Goal: Transaction & Acquisition: Purchase product/service

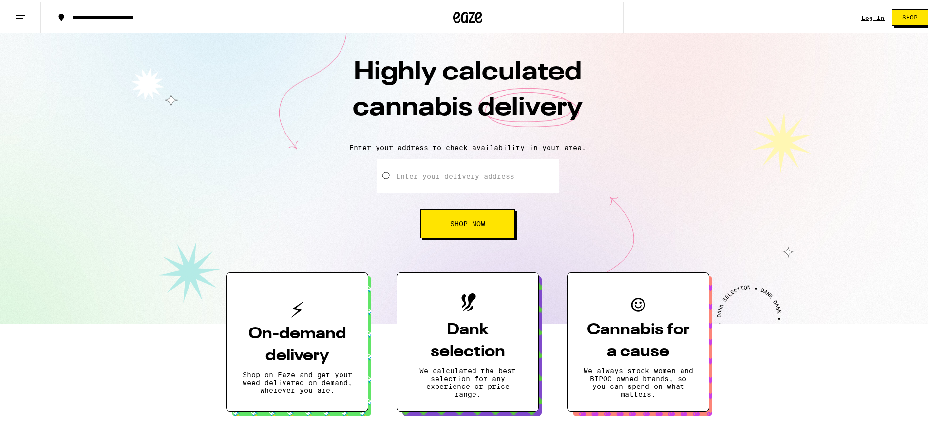
click at [451, 183] on input "Enter your delivery address" at bounding box center [467, 174] width 183 height 34
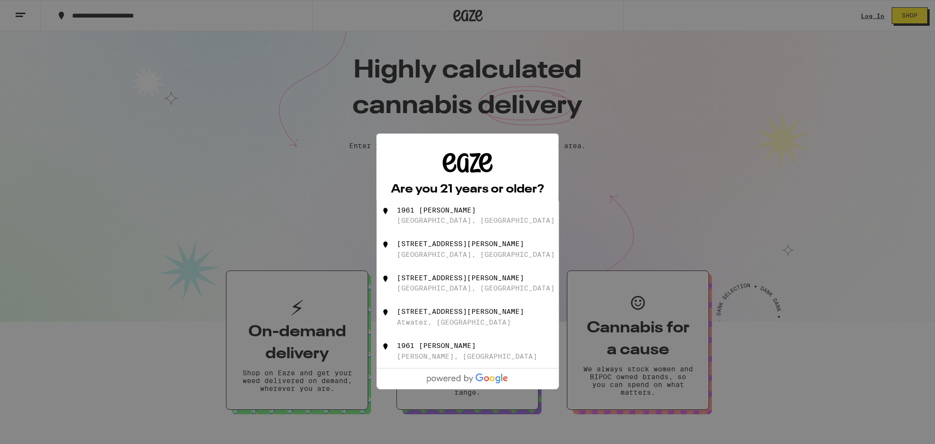
click at [468, 247] on div "[STREET_ADDRESS][PERSON_NAME]" at bounding box center [460, 244] width 127 height 8
type input "[STREET_ADDRESS][PERSON_NAME]"
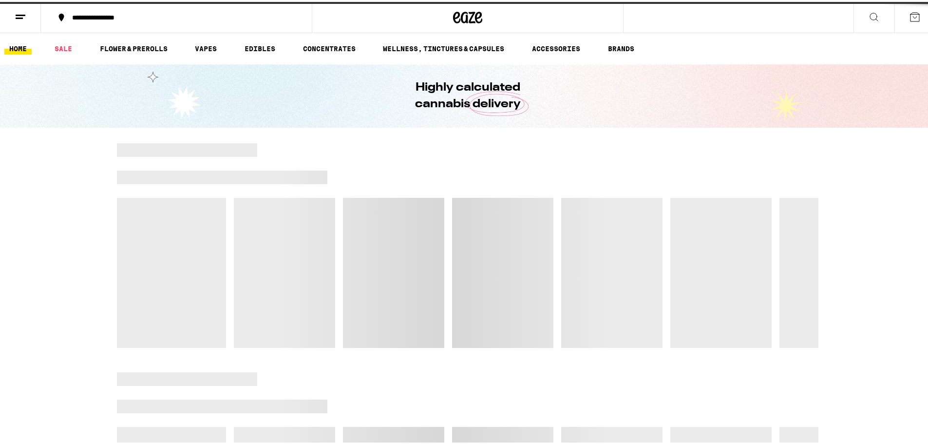
click at [464, 242] on div at bounding box center [467, 243] width 701 height 205
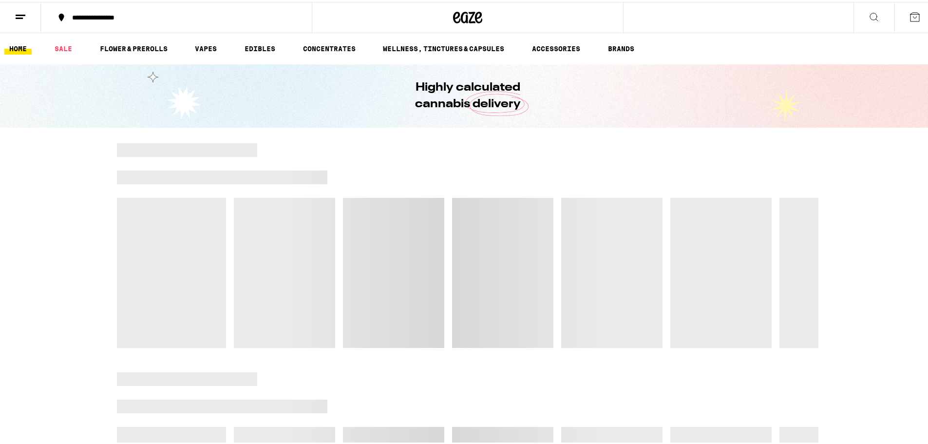
click at [125, 19] on div "**********" at bounding box center [181, 15] width 228 height 7
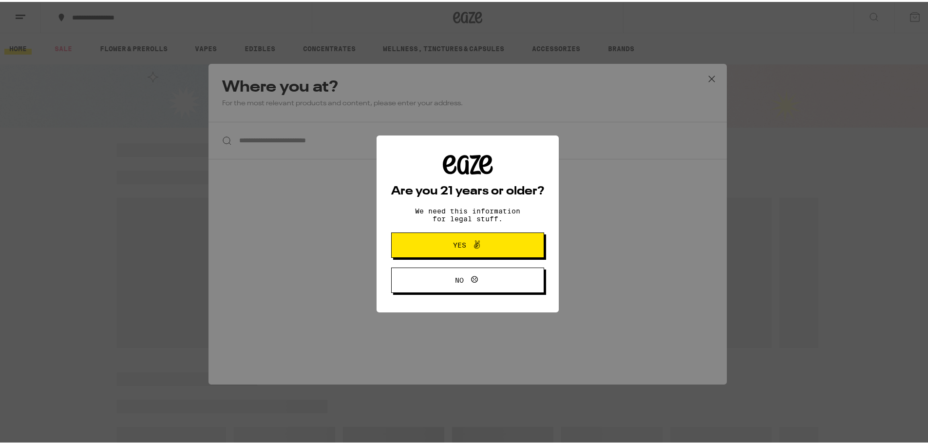
click at [474, 246] on icon at bounding box center [477, 242] width 6 height 8
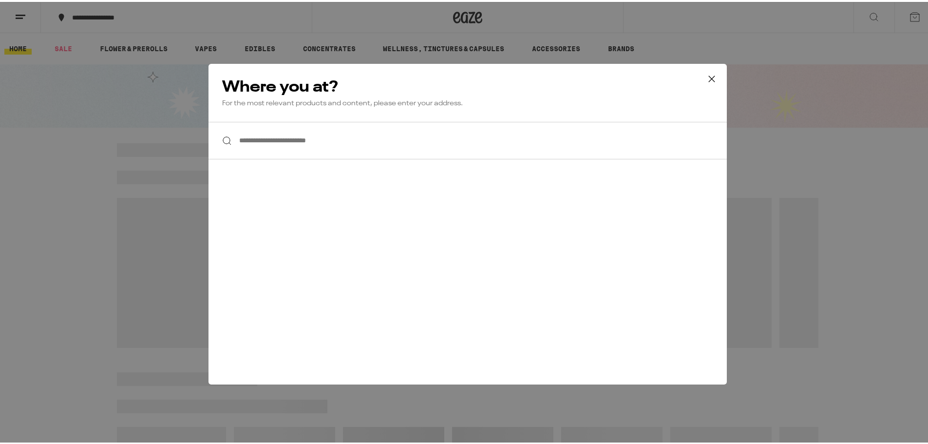
click at [328, 136] on input "**********" at bounding box center [467, 138] width 518 height 37
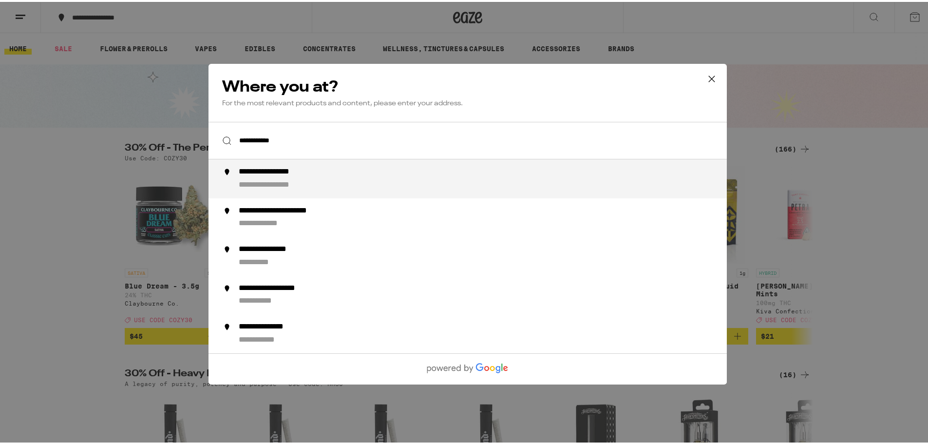
click at [318, 187] on div "**********" at bounding box center [282, 183] width 86 height 10
type input "**********"
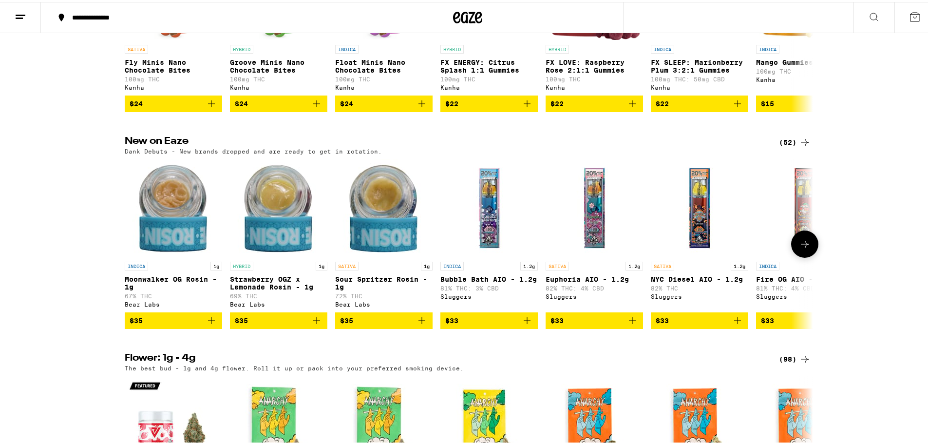
scroll to position [681, 0]
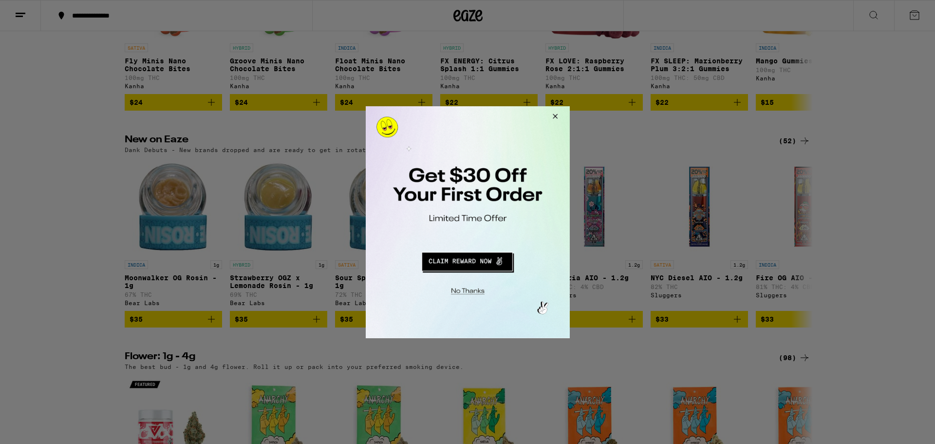
click at [557, 119] on button "Close Modal" at bounding box center [553, 117] width 26 height 23
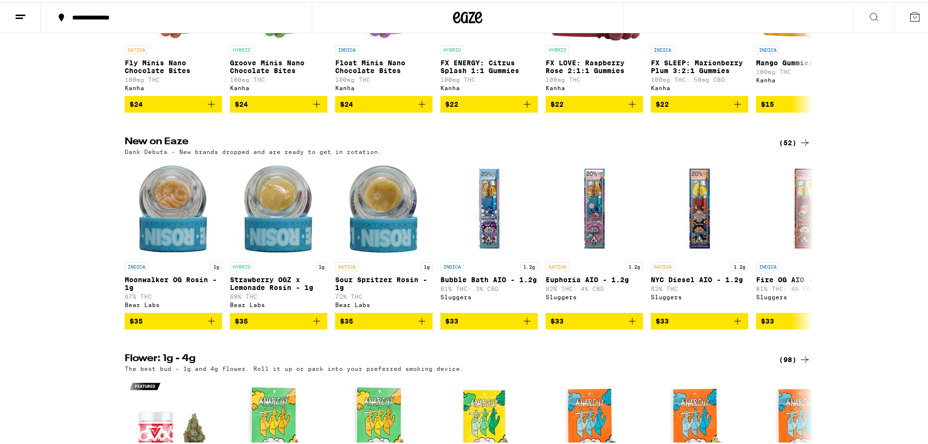
scroll to position [0, 0]
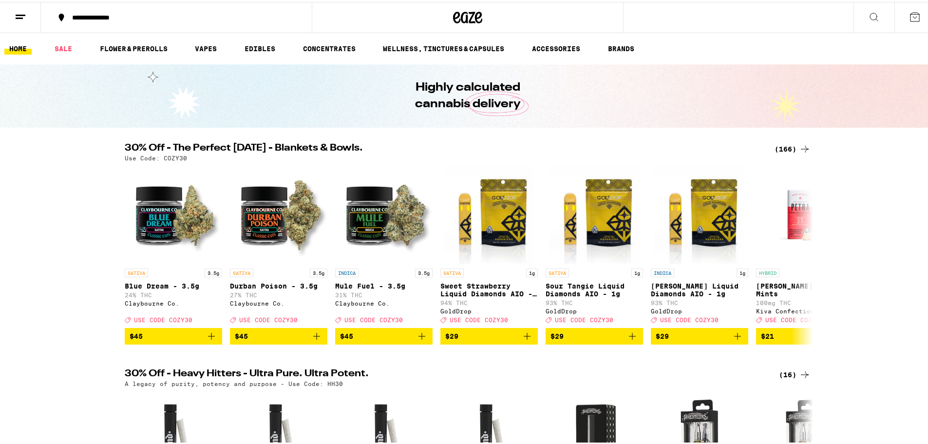
click at [868, 18] on icon at bounding box center [874, 15] width 12 height 12
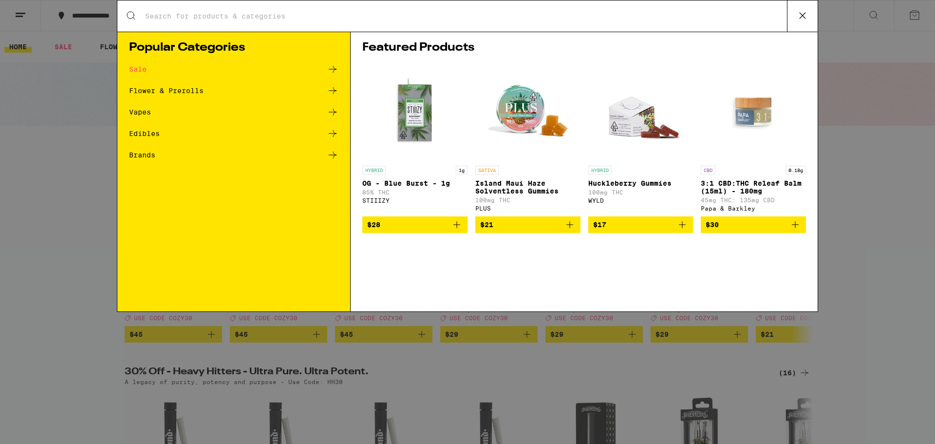
click at [927, 27] on div "Search for Products Popular Categories Sale Flower & Prerolls Vapes Edibles Bra…" at bounding box center [467, 222] width 935 height 444
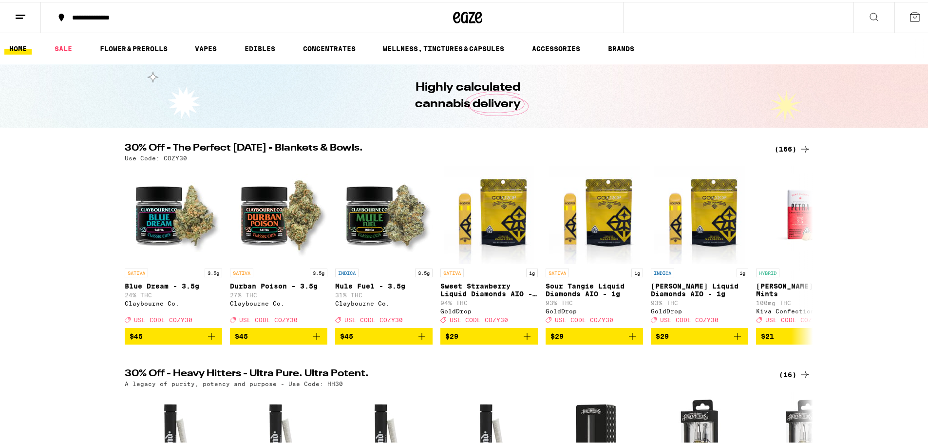
click at [23, 13] on line at bounding box center [21, 13] width 10 height 0
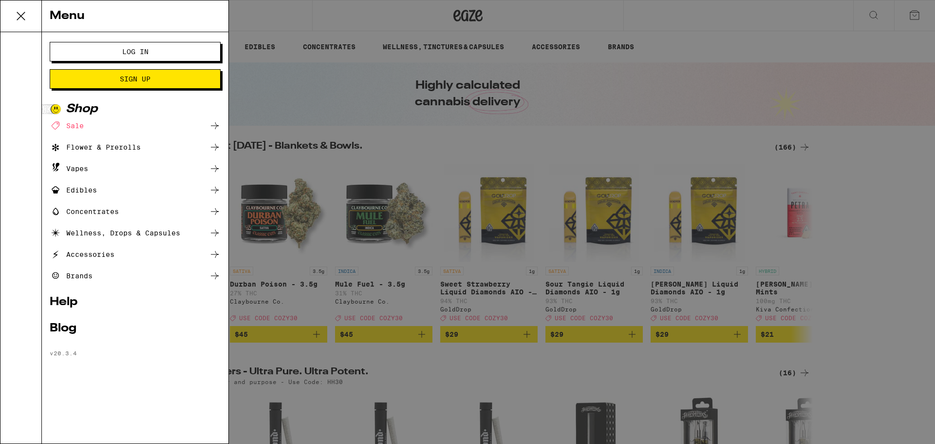
click at [93, 55] on button "Log In" at bounding box center [135, 51] width 171 height 19
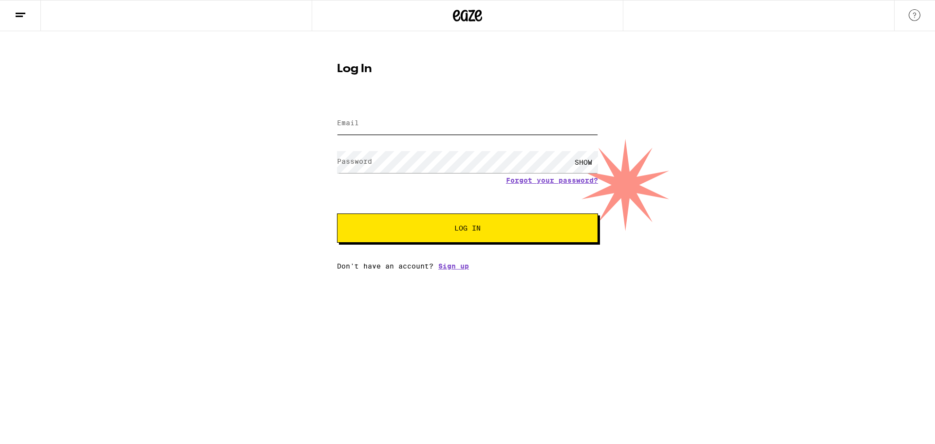
click at [359, 126] on input "Email" at bounding box center [467, 123] width 261 height 22
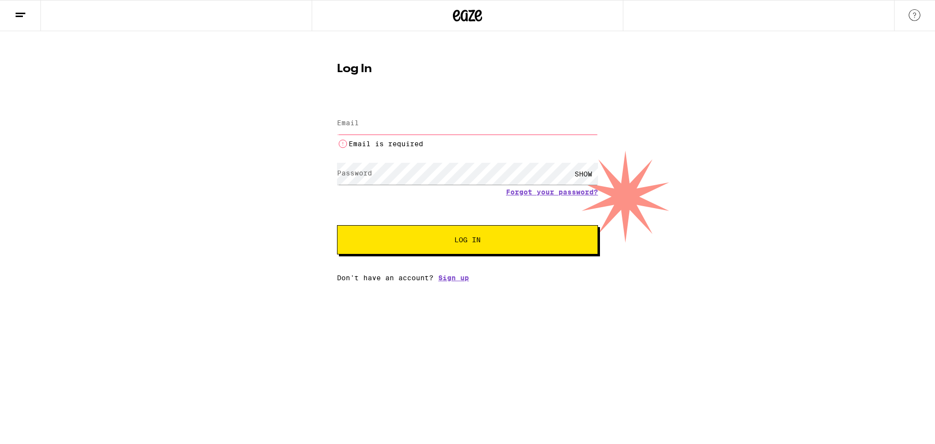
type input "[EMAIL_ADDRESS][DOMAIN_NAME]"
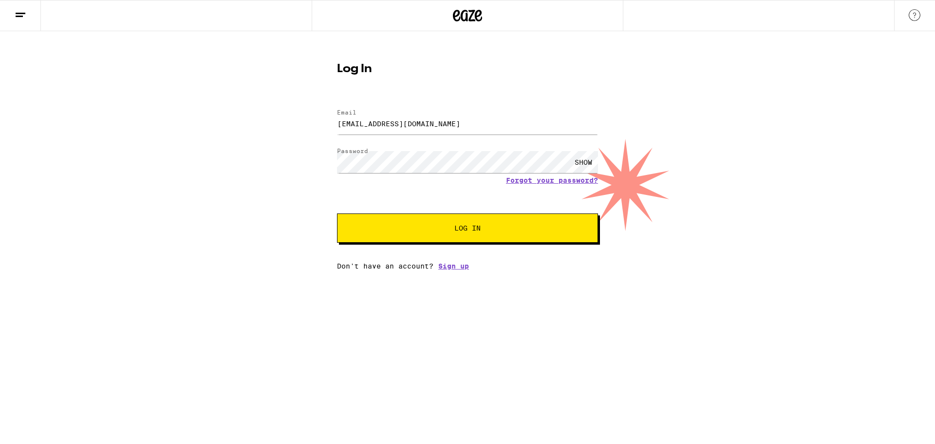
click at [337, 213] on button "Log In" at bounding box center [467, 227] width 261 height 29
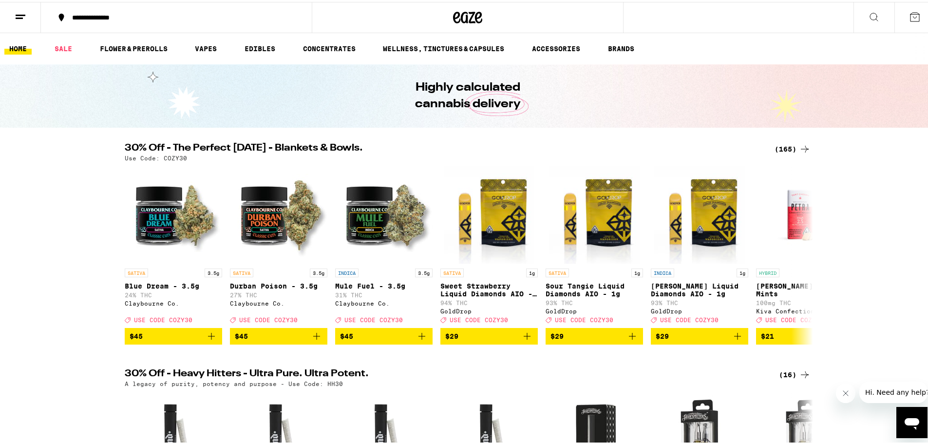
click at [28, 15] on button at bounding box center [20, 15] width 41 height 31
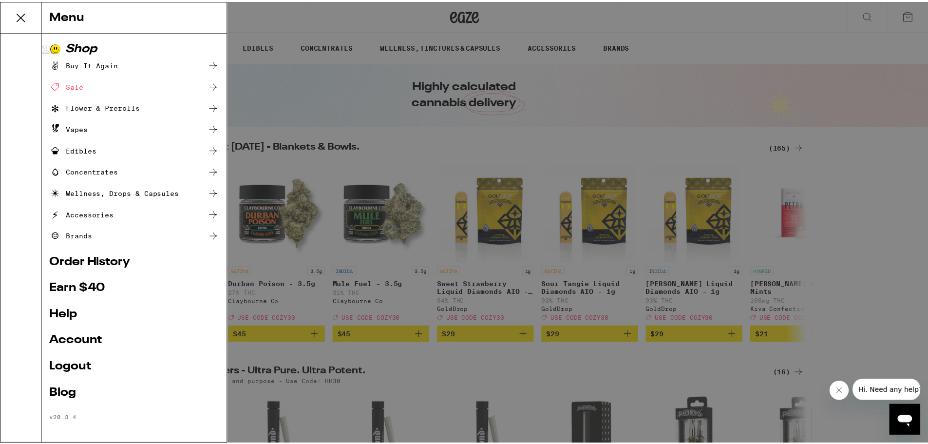
scroll to position [4, 0]
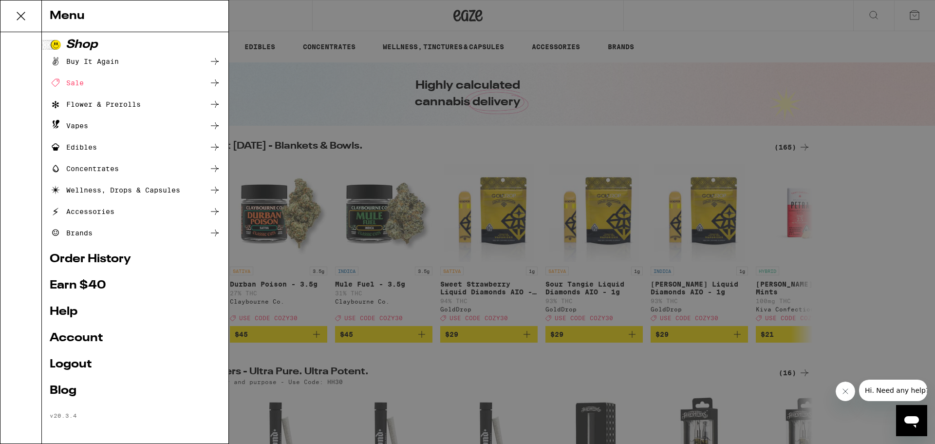
click at [65, 350] on ul "Shop Buy It Again Sale Flower & Prerolls Vapes Edibles Concentrates Wellness, D…" at bounding box center [135, 229] width 171 height 380
click at [57, 336] on link "Account" at bounding box center [135, 338] width 171 height 12
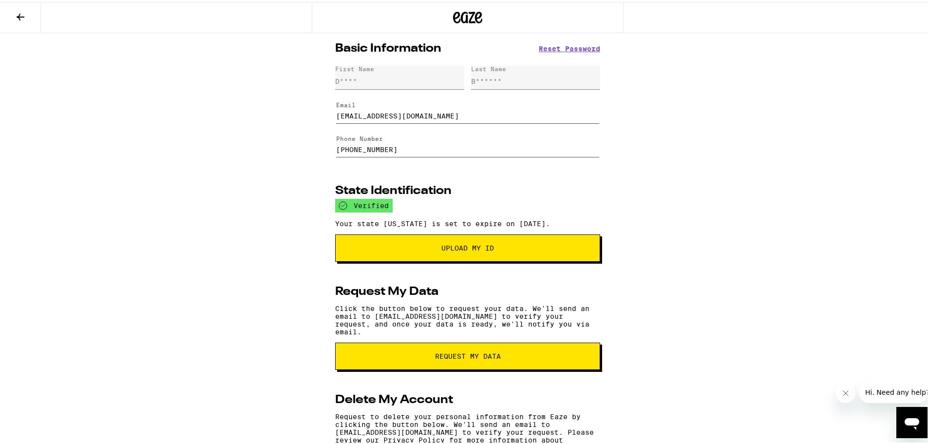
click at [14, 15] on button at bounding box center [20, 15] width 41 height 31
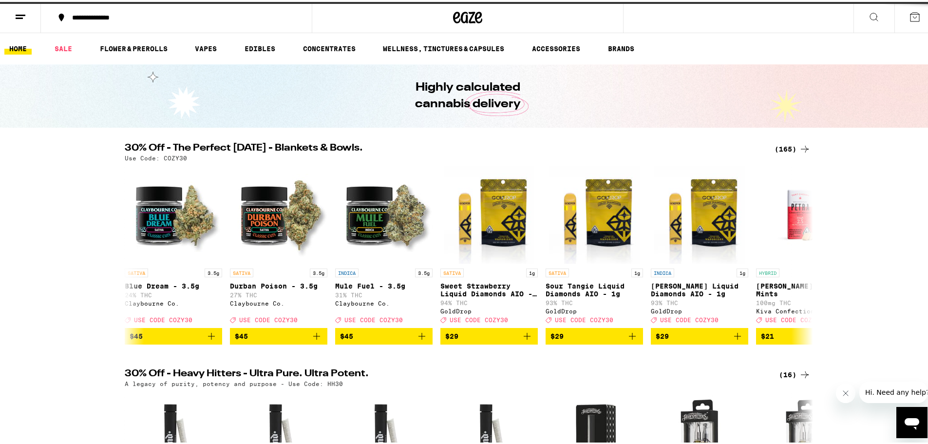
click at [20, 16] on line at bounding box center [19, 16] width 7 height 0
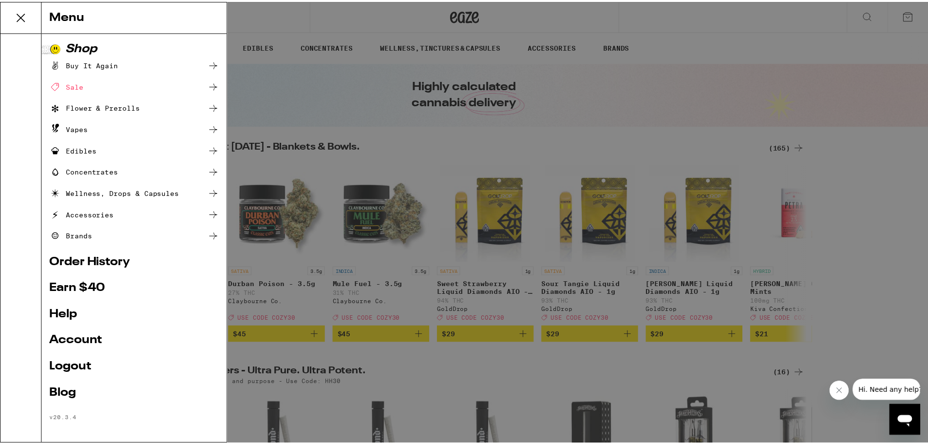
scroll to position [4, 0]
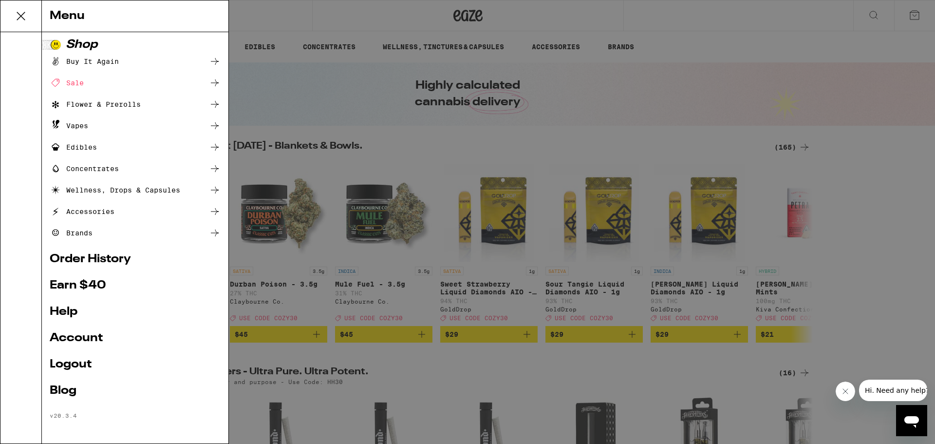
click at [353, 245] on div "Menu Shop Buy It Again Sale Flower & Prerolls Vapes Edibles Concentrates Wellne…" at bounding box center [467, 222] width 935 height 444
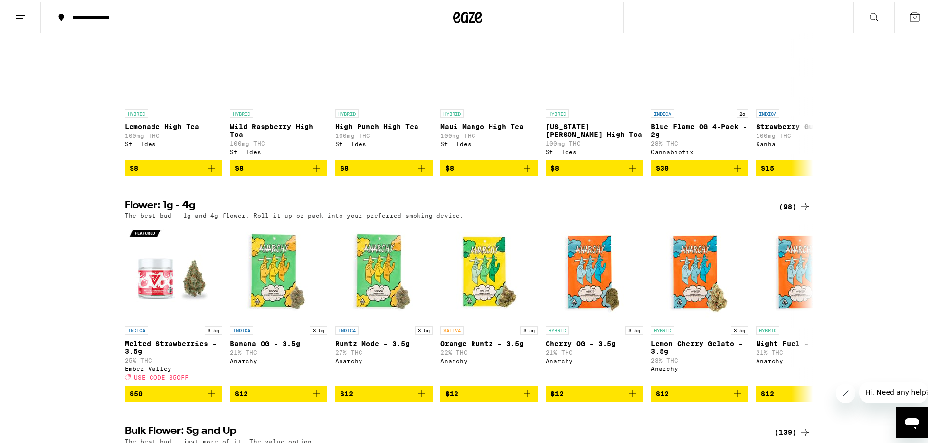
scroll to position [963, 0]
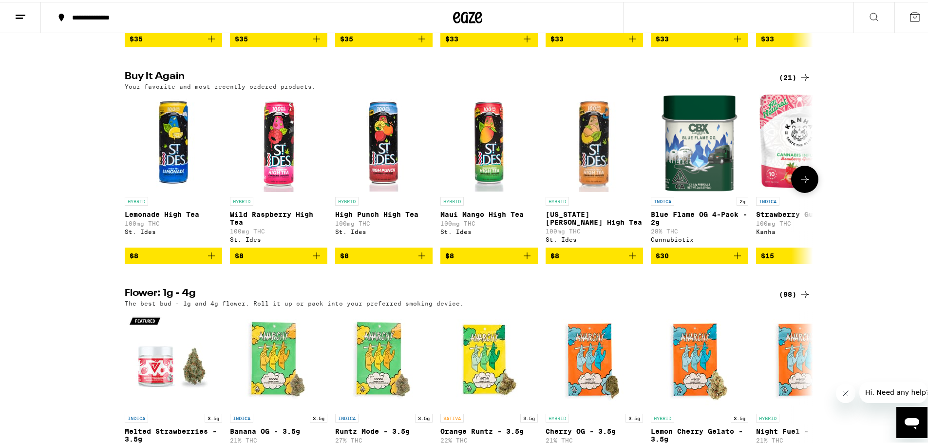
click at [208, 257] on icon "Add to bag" at bounding box center [211, 253] width 7 height 7
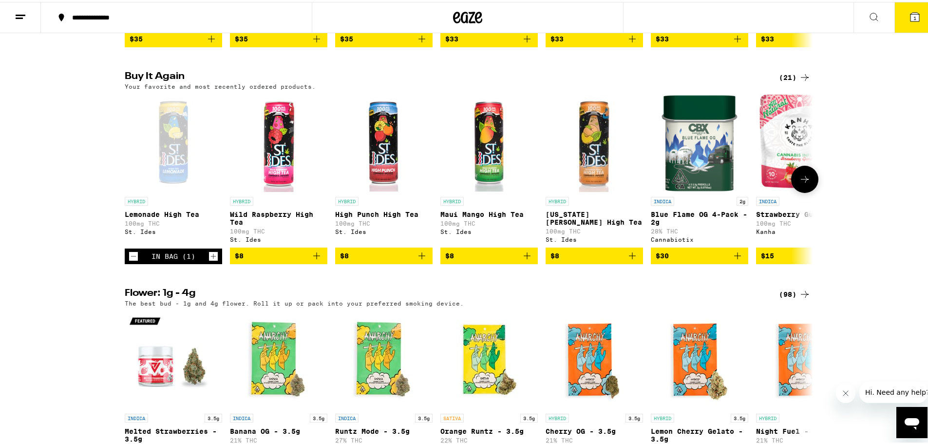
click at [209, 260] on icon "Increment" at bounding box center [213, 254] width 9 height 12
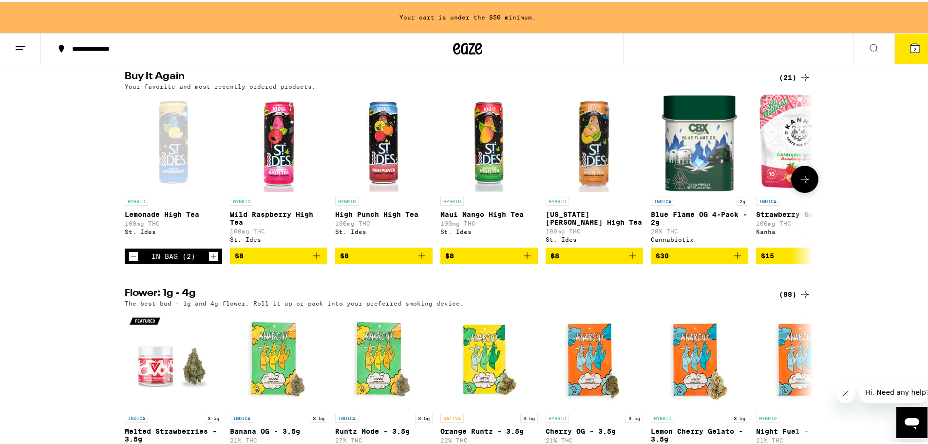
click at [313, 257] on icon "Add to bag" at bounding box center [316, 253] width 7 height 7
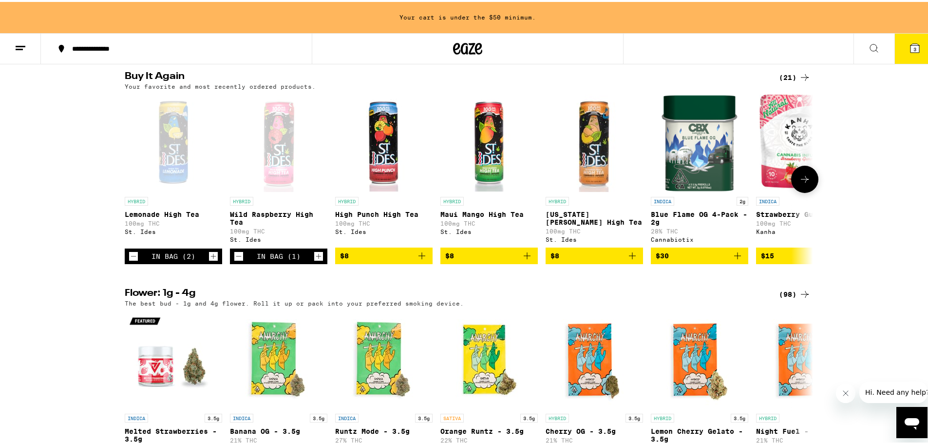
click at [314, 260] on icon "Increment" at bounding box center [318, 254] width 9 height 12
click at [422, 260] on icon "Add to bag" at bounding box center [422, 254] width 12 height 12
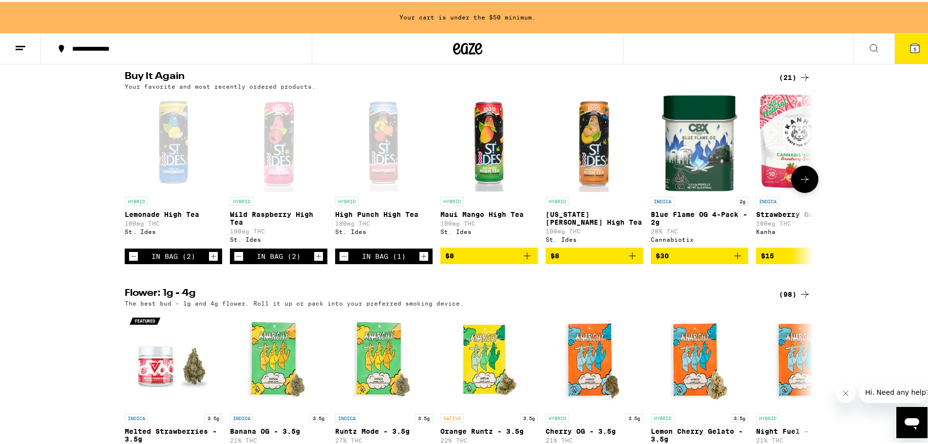
click at [422, 260] on icon "Increment" at bounding box center [423, 254] width 9 height 12
click at [524, 260] on icon "Add to bag" at bounding box center [527, 254] width 12 height 12
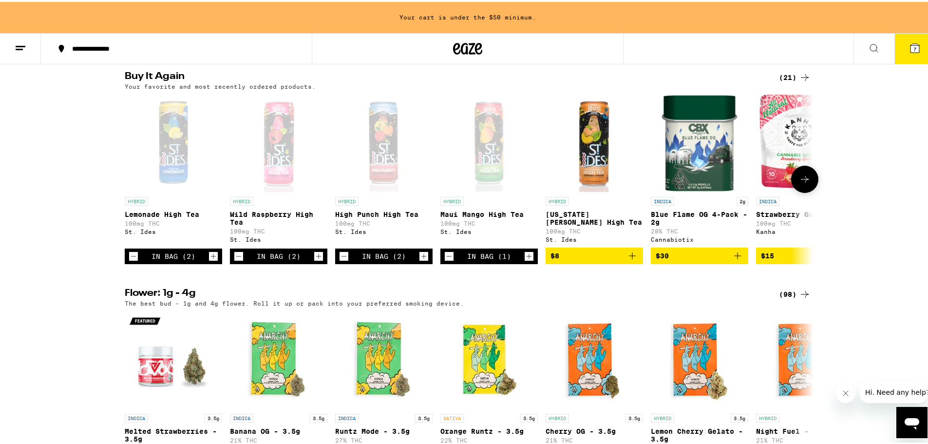
click at [524, 260] on icon "Increment" at bounding box center [528, 254] width 9 height 12
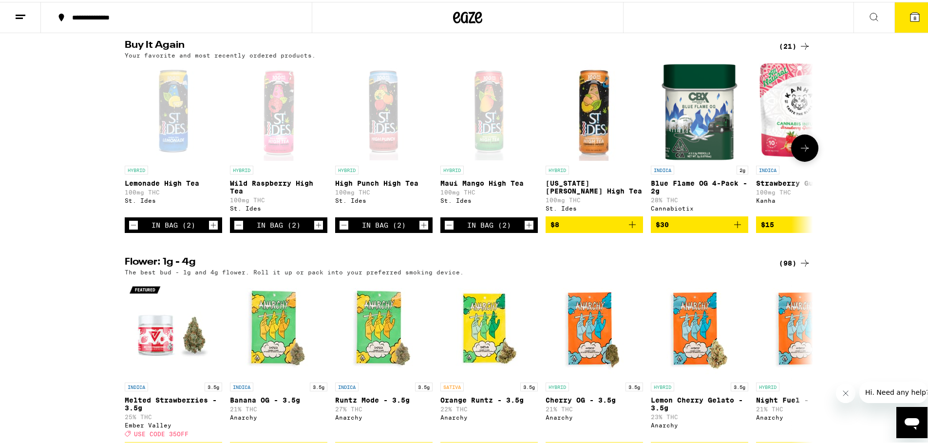
scroll to position [963, 0]
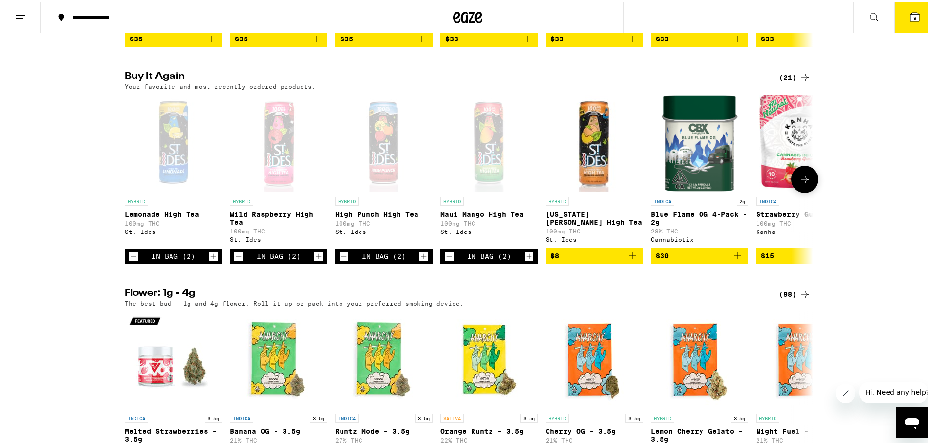
click at [629, 260] on icon "Add to bag" at bounding box center [632, 254] width 12 height 12
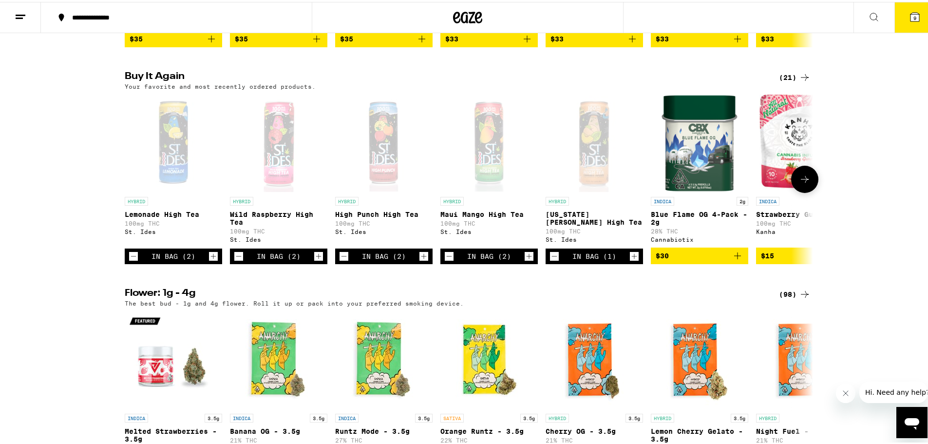
click at [630, 260] on icon "Increment" at bounding box center [634, 254] width 9 height 12
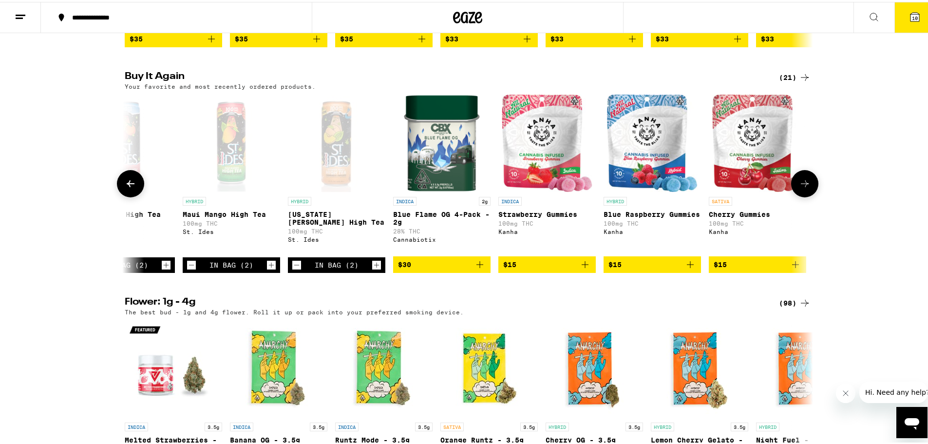
scroll to position [0, 0]
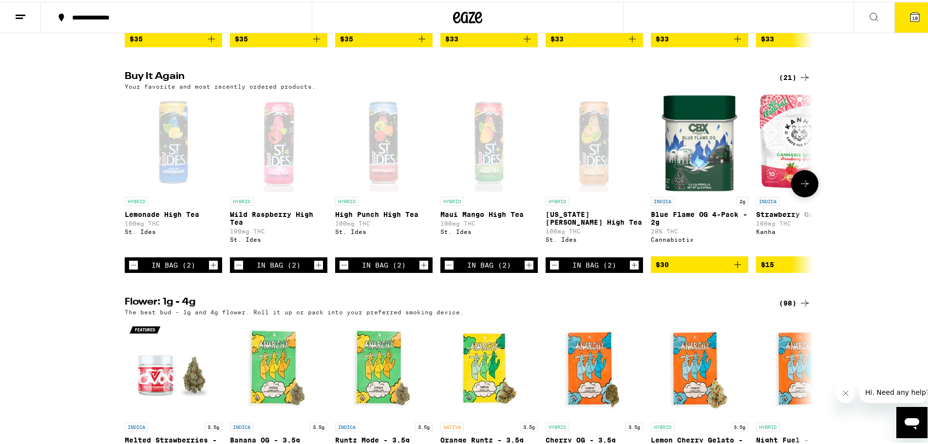
click at [214, 271] on div "In Bag (2)" at bounding box center [173, 263] width 97 height 16
click at [212, 269] on icon "Increment" at bounding box center [213, 263] width 9 height 12
click at [318, 269] on icon "Increment" at bounding box center [318, 263] width 9 height 12
click at [420, 269] on icon "Increment" at bounding box center [423, 263] width 9 height 12
click at [524, 269] on icon "Increment" at bounding box center [528, 263] width 9 height 12
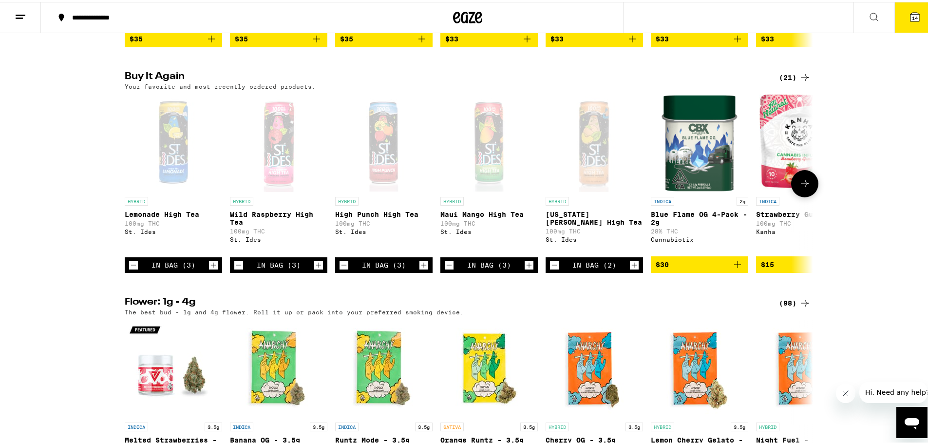
click at [632, 266] on icon "Increment" at bounding box center [634, 262] width 5 height 5
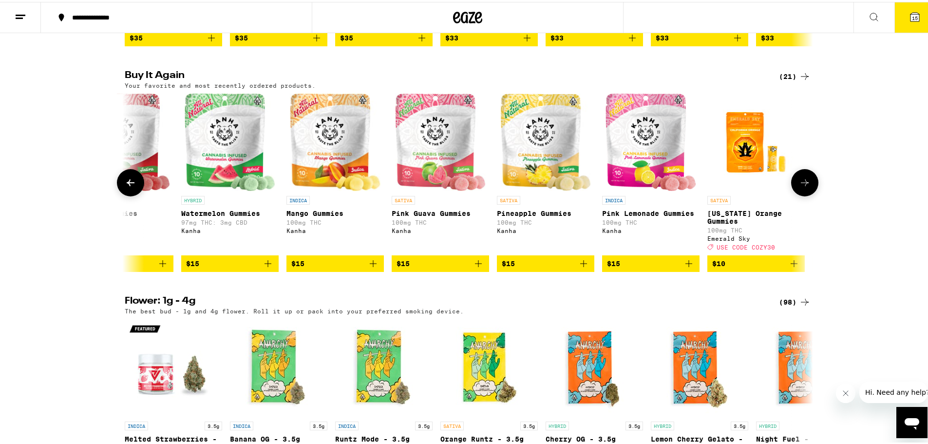
scroll to position [0, 891]
click at [474, 265] on icon "Add to bag" at bounding box center [477, 261] width 7 height 7
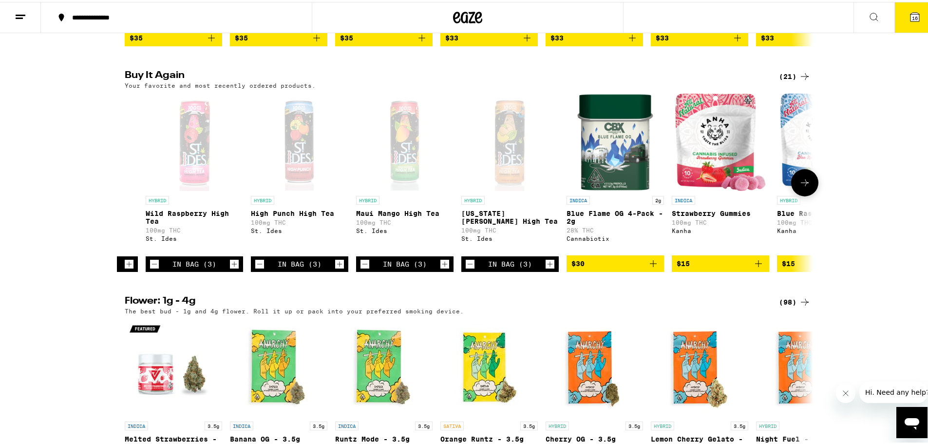
scroll to position [0, 0]
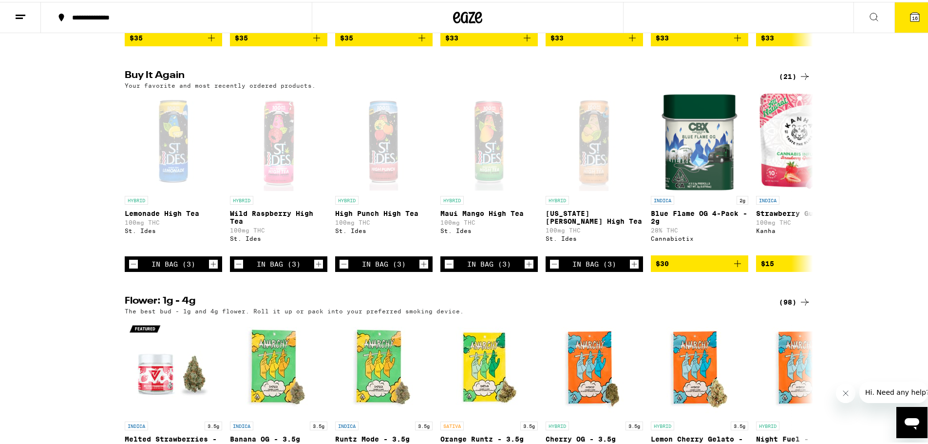
click at [912, 18] on span "16" at bounding box center [915, 16] width 6 height 6
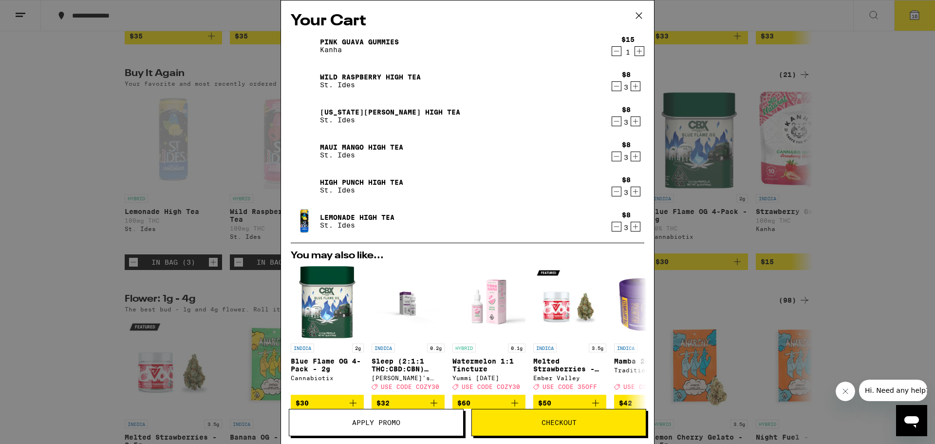
click at [760, 248] on div "Your Cart Pink Guava Gummies Kanha $15 1 Wild Raspberry High Tea St. Ides $8 3 …" at bounding box center [467, 222] width 935 height 444
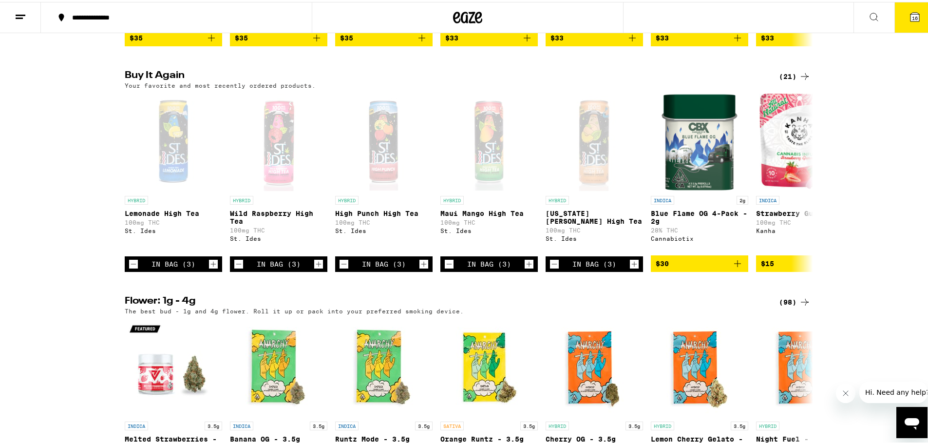
click at [804, 80] on icon at bounding box center [805, 75] width 12 height 12
click at [799, 80] on icon at bounding box center [805, 75] width 12 height 12
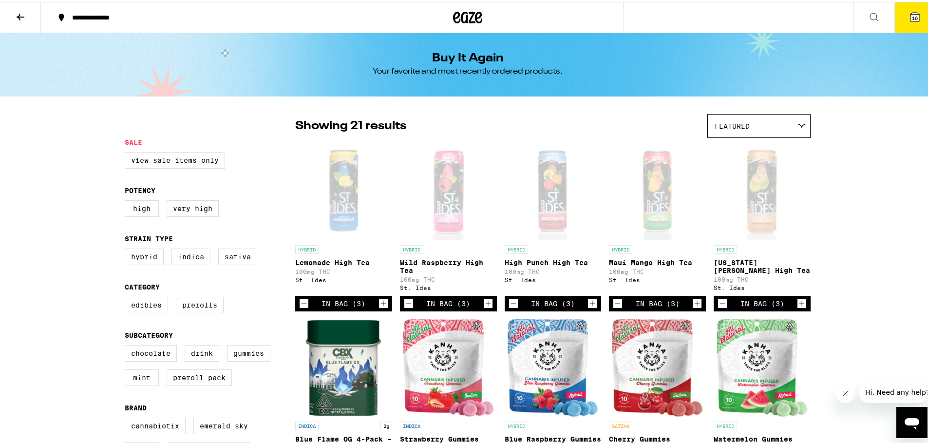
click at [12, 14] on button at bounding box center [20, 15] width 41 height 31
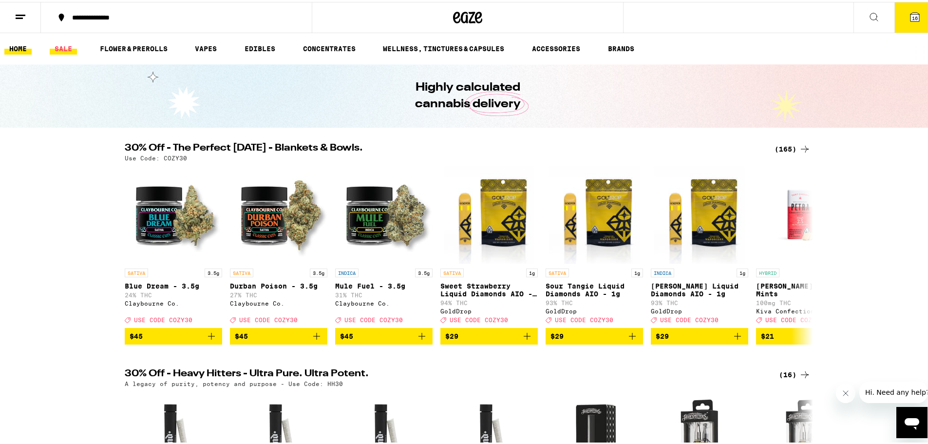
click at [52, 41] on link "SALE" at bounding box center [63, 47] width 27 height 12
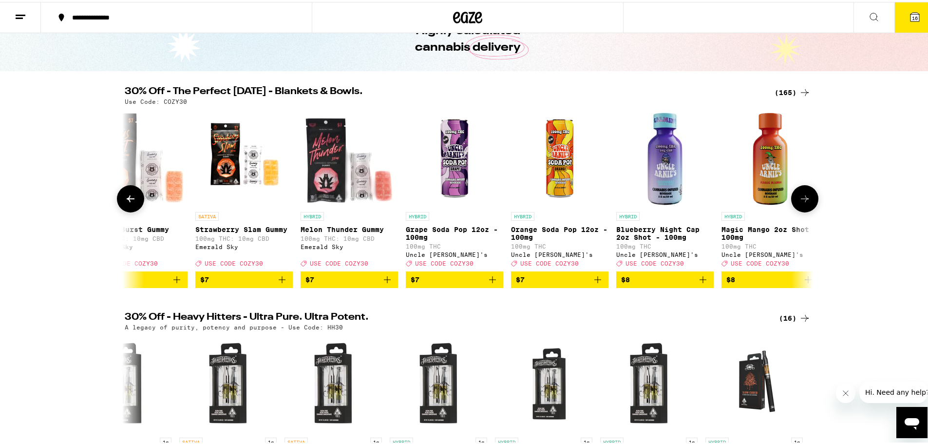
scroll to position [0, 2288]
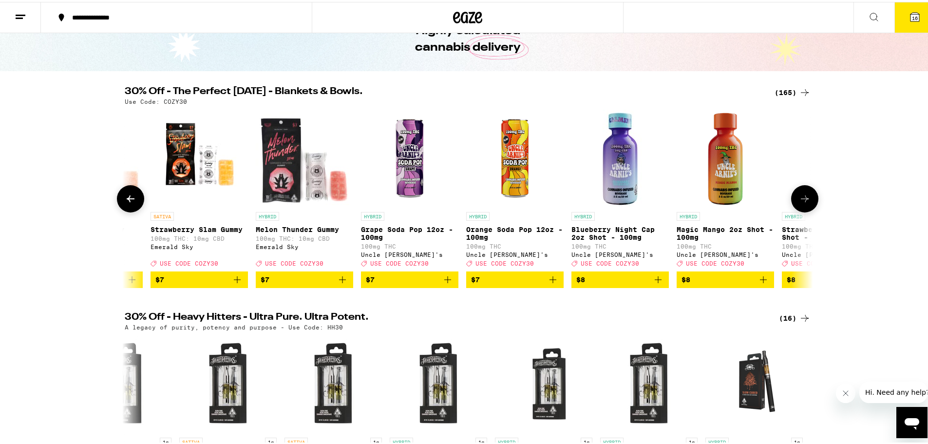
click at [443, 283] on icon "Add to bag" at bounding box center [448, 278] width 12 height 12
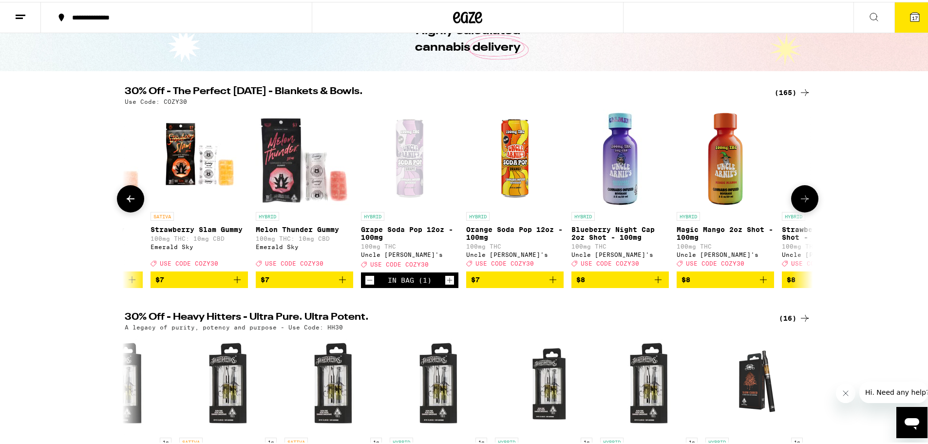
click at [556, 286] on button "$7" at bounding box center [514, 277] width 97 height 17
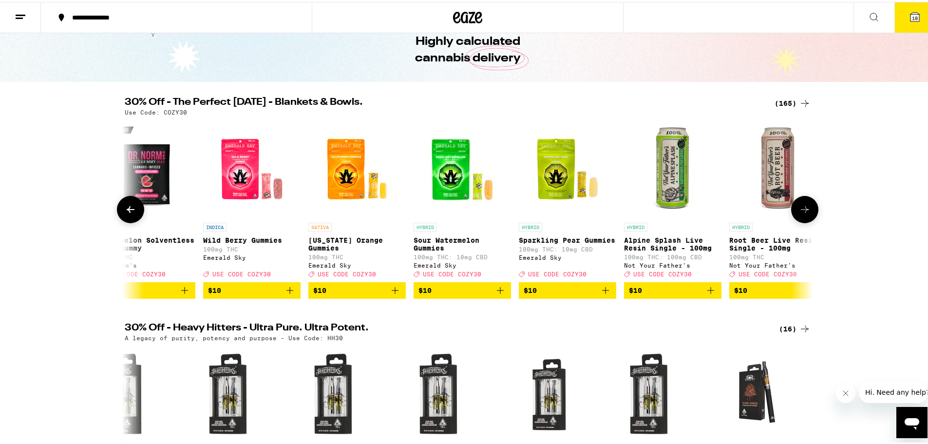
scroll to position [0, 3814]
click at [494, 294] on icon "Add to bag" at bounding box center [500, 288] width 12 height 12
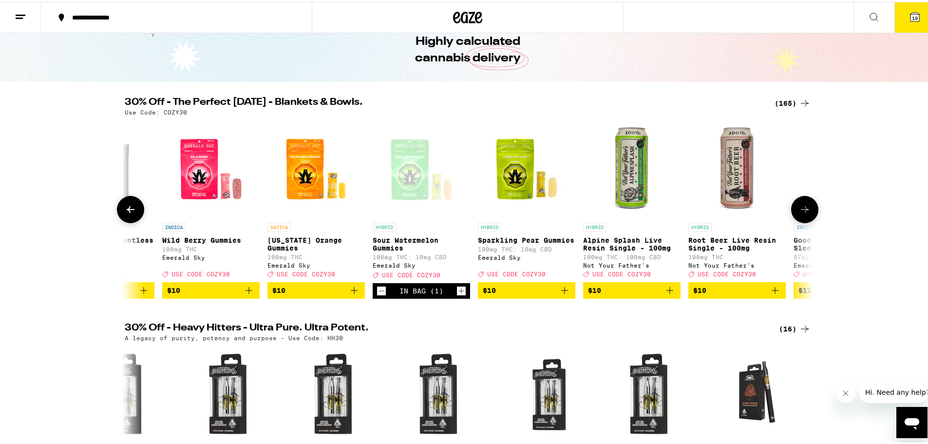
scroll to position [0, 3853]
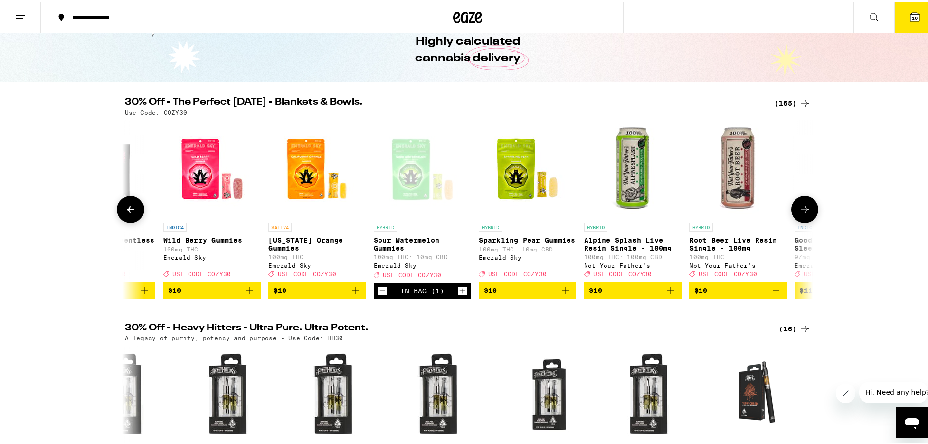
click at [378, 295] on icon "Decrement" at bounding box center [382, 289] width 9 height 12
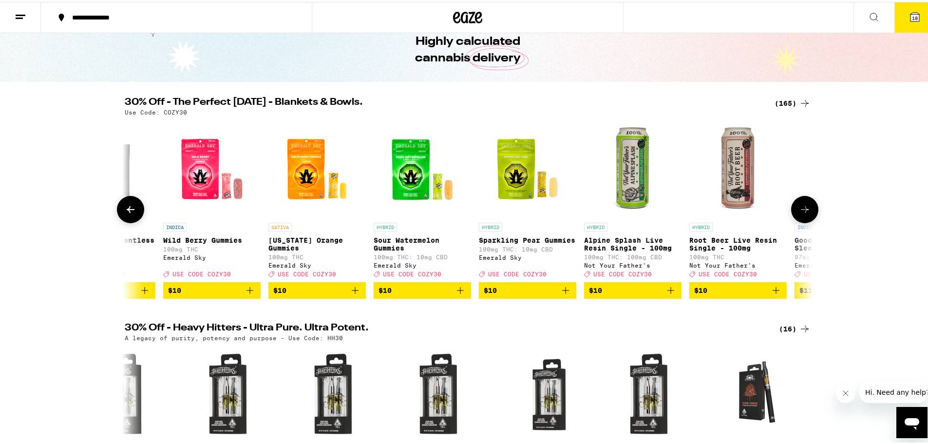
click at [248, 294] on icon "Add to bag" at bounding box center [250, 288] width 12 height 12
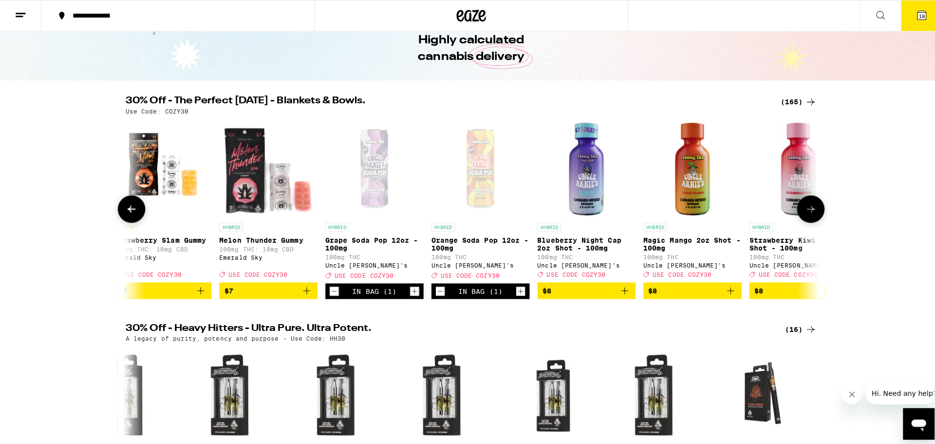
scroll to position [0, 2326]
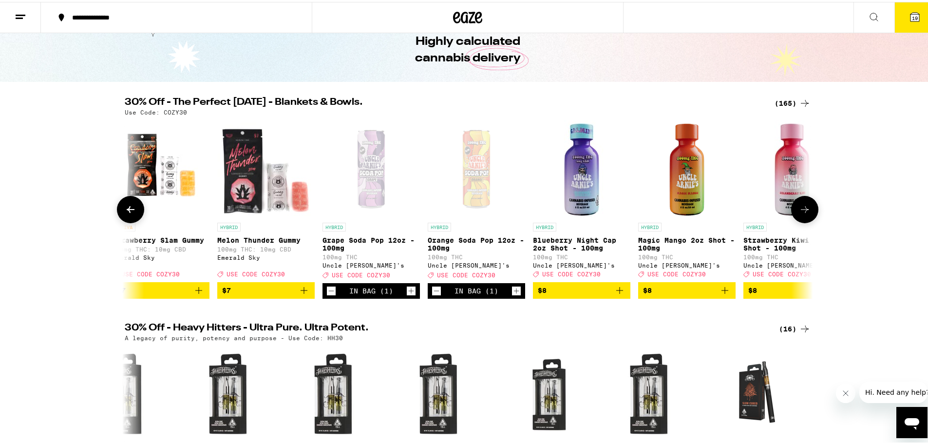
click at [327, 295] on icon "Decrement" at bounding box center [331, 289] width 9 height 12
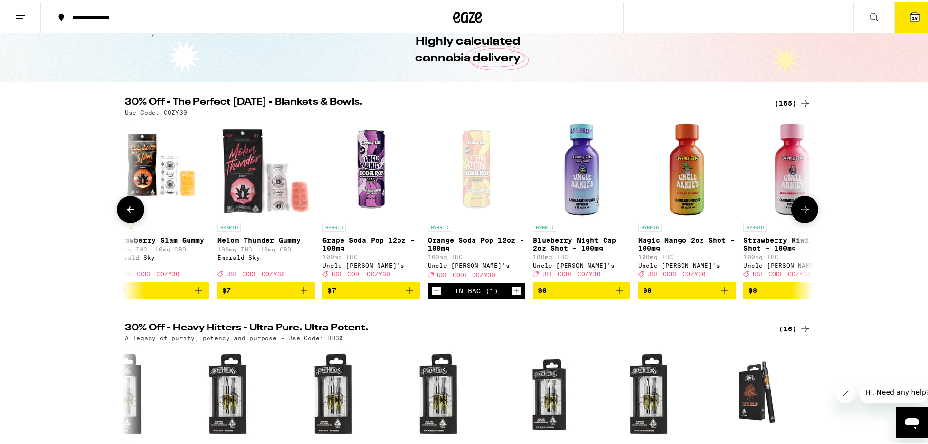
click at [403, 294] on icon "Add to bag" at bounding box center [409, 288] width 12 height 12
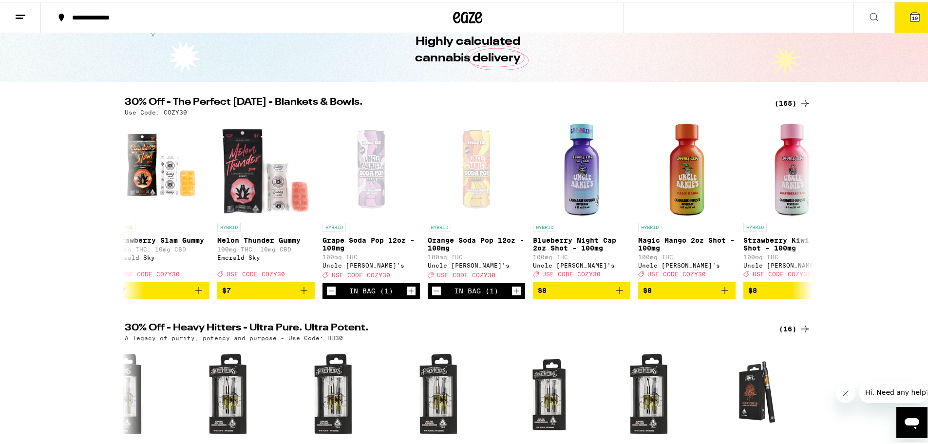
click at [898, 19] on button "19" at bounding box center [914, 15] width 41 height 30
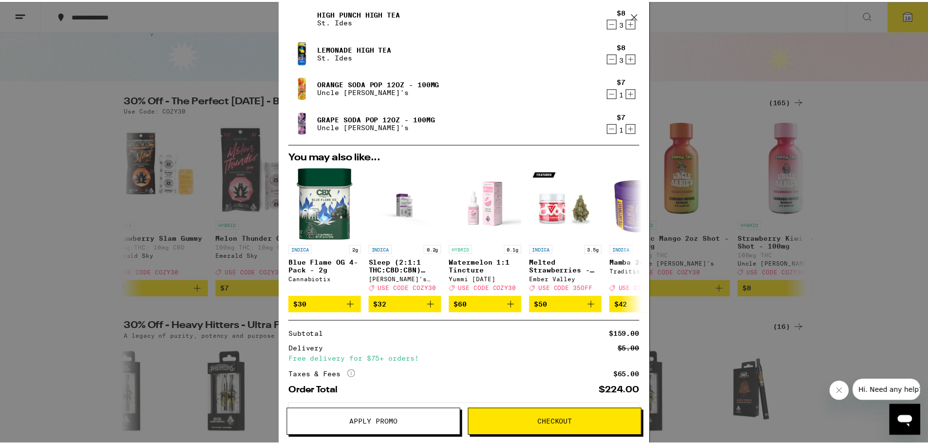
scroll to position [251, 0]
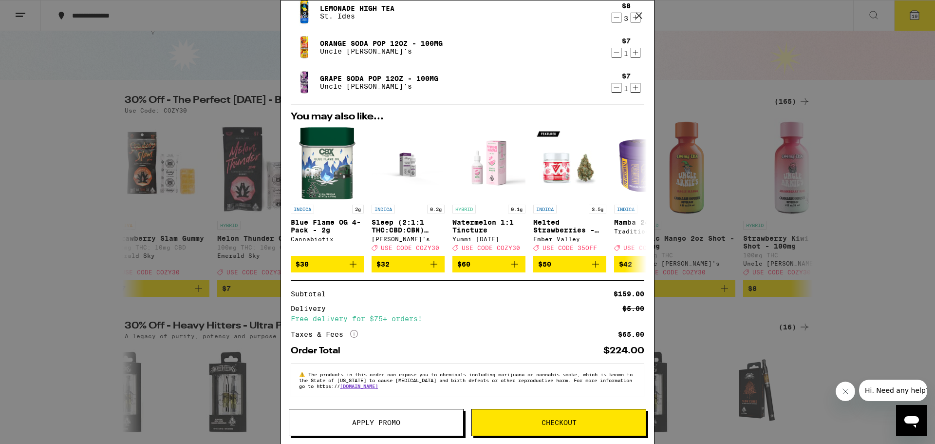
click at [340, 422] on span "Apply Promo" at bounding box center [376, 422] width 174 height 7
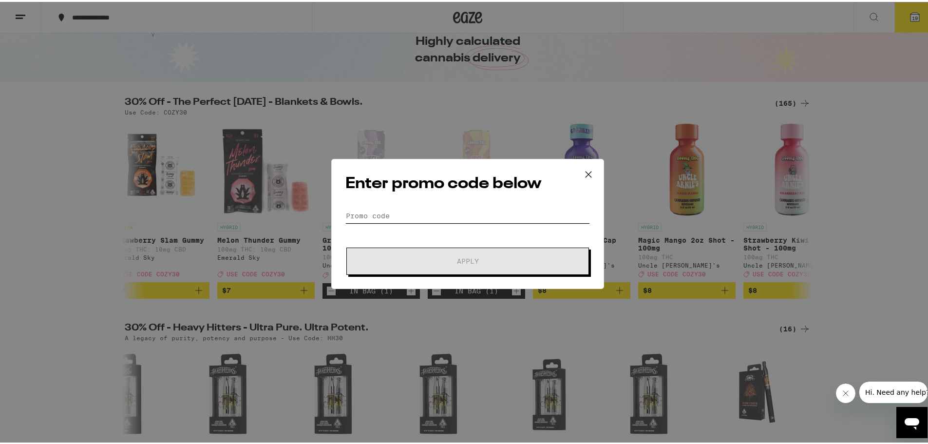
click at [390, 208] on input "Promo Code" at bounding box center [467, 213] width 244 height 15
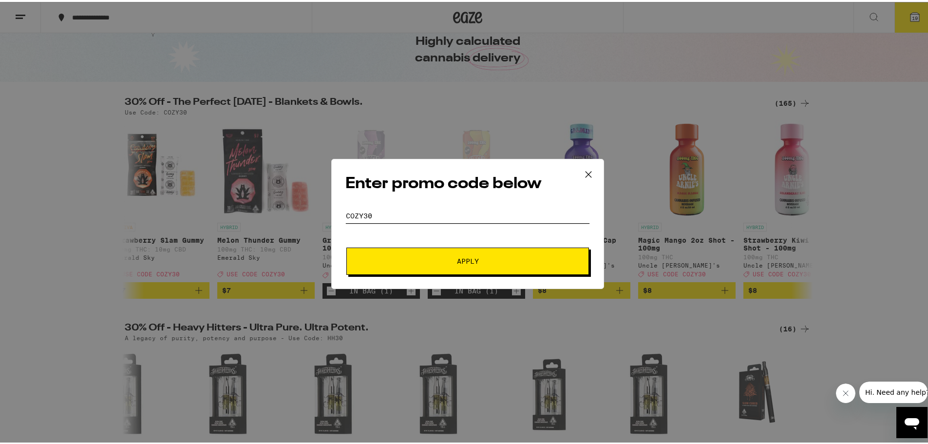
type input "COZY30"
click at [400, 267] on button "Apply" at bounding box center [467, 258] width 242 height 27
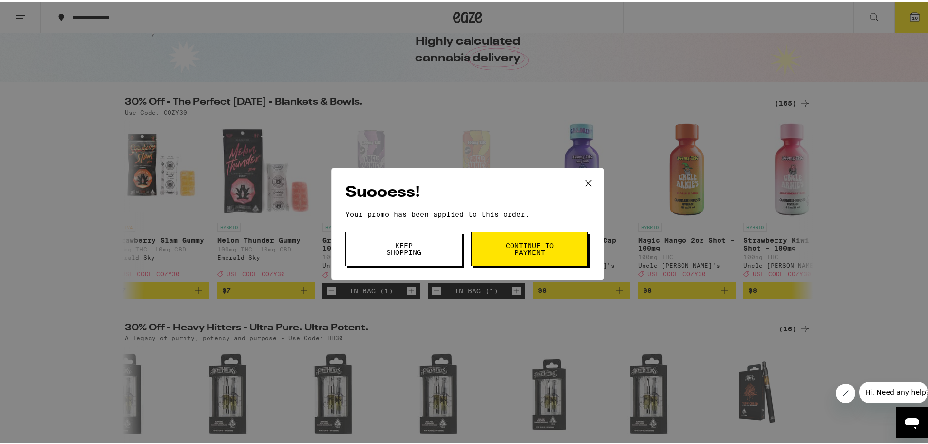
click at [496, 247] on button "Continue to payment" at bounding box center [529, 247] width 117 height 34
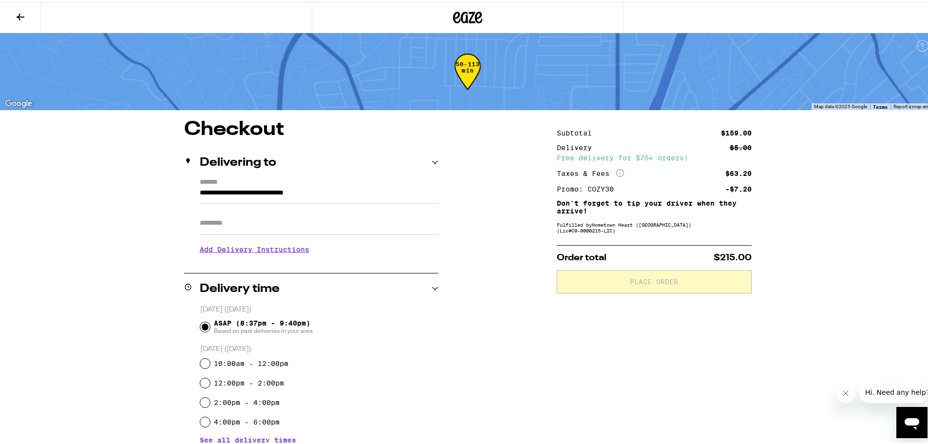
click at [27, 16] on button at bounding box center [20, 15] width 41 height 31
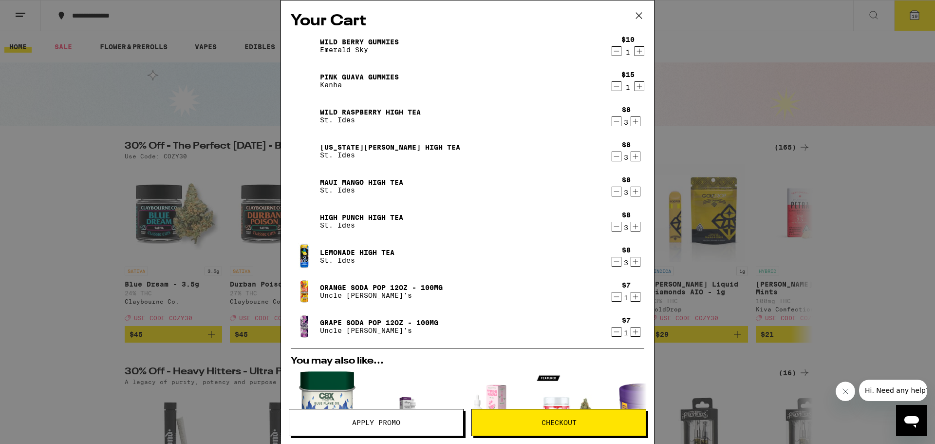
click at [119, 184] on div "Your Cart Wild [PERSON_NAME] Gummies Emerald Sky $10 1 Pink Guava Gummies Kanha…" at bounding box center [467, 222] width 935 height 444
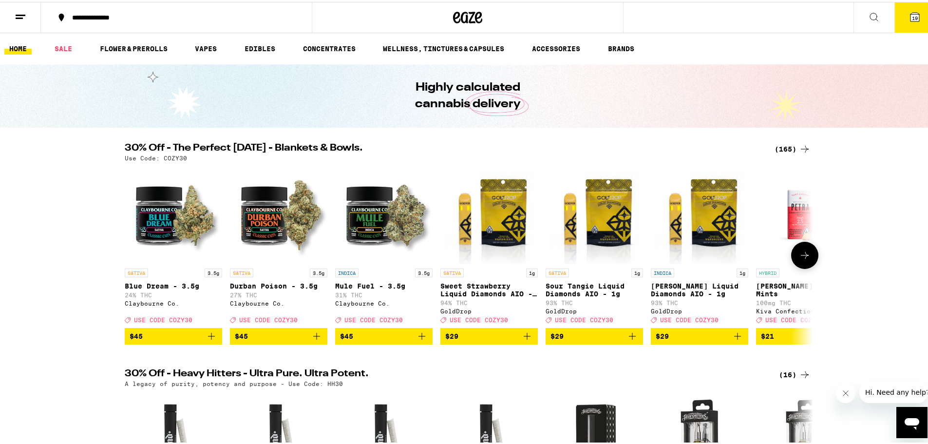
click at [797, 266] on button at bounding box center [804, 253] width 27 height 27
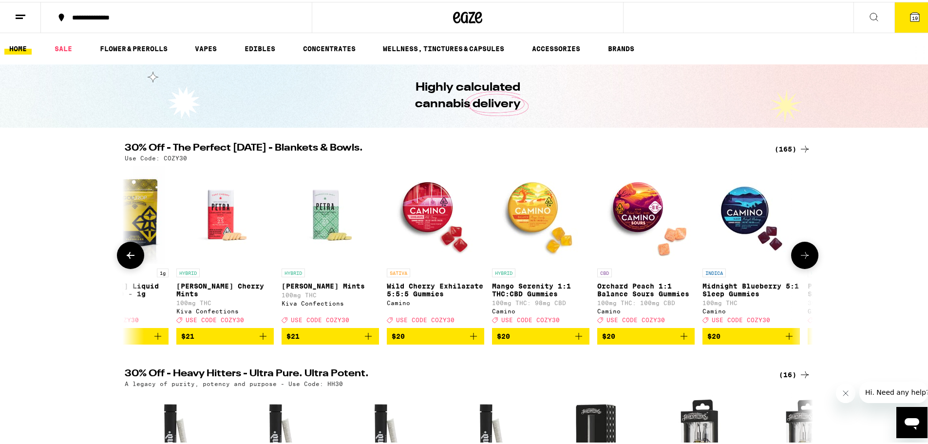
click at [797, 266] on button at bounding box center [804, 253] width 27 height 27
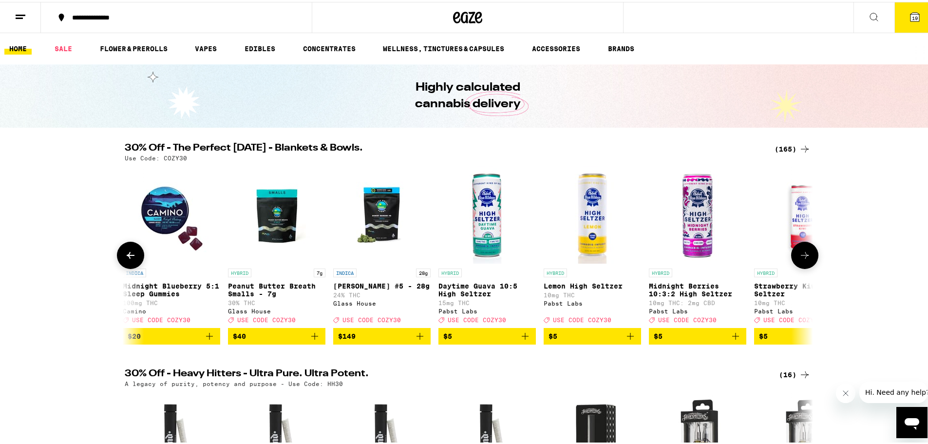
click at [797, 266] on button at bounding box center [804, 253] width 27 height 27
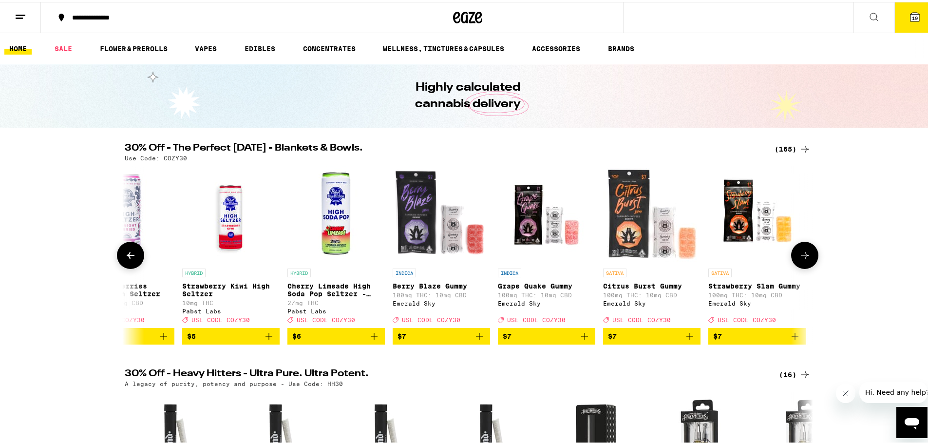
scroll to position [0, 1738]
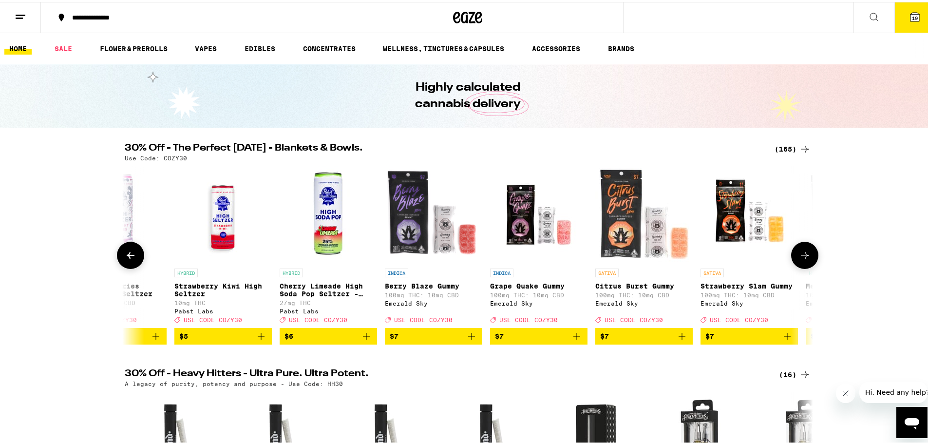
click at [801, 264] on button at bounding box center [804, 253] width 27 height 27
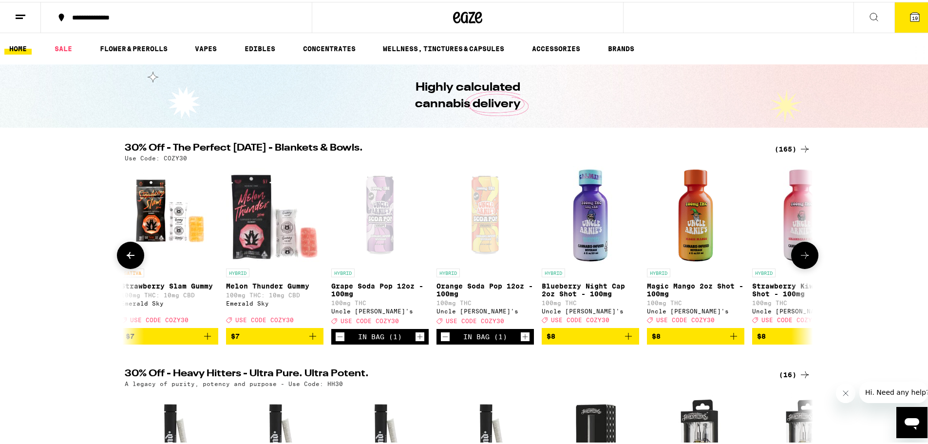
click at [801, 264] on button at bounding box center [804, 253] width 27 height 27
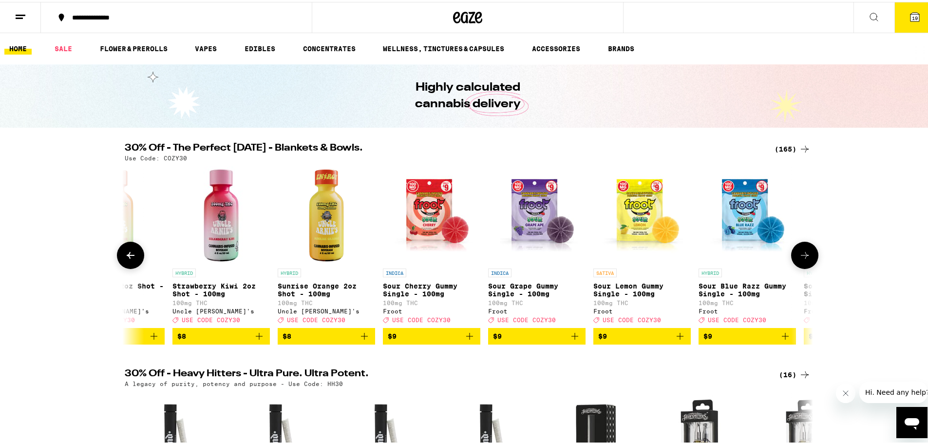
click at [801, 264] on button at bounding box center [804, 253] width 27 height 27
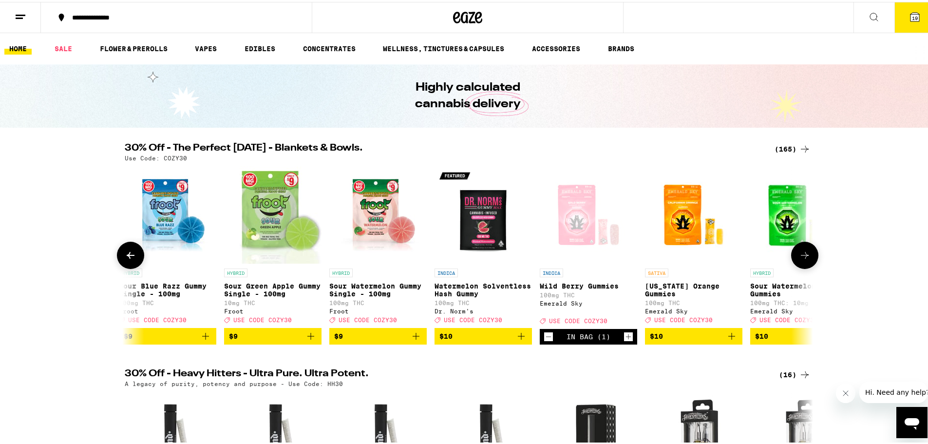
click at [801, 264] on button at bounding box center [804, 253] width 27 height 27
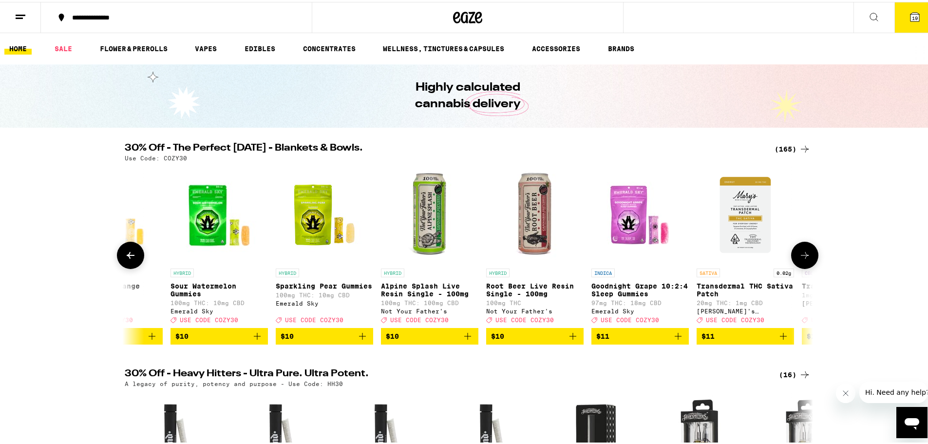
click at [801, 264] on button at bounding box center [804, 253] width 27 height 27
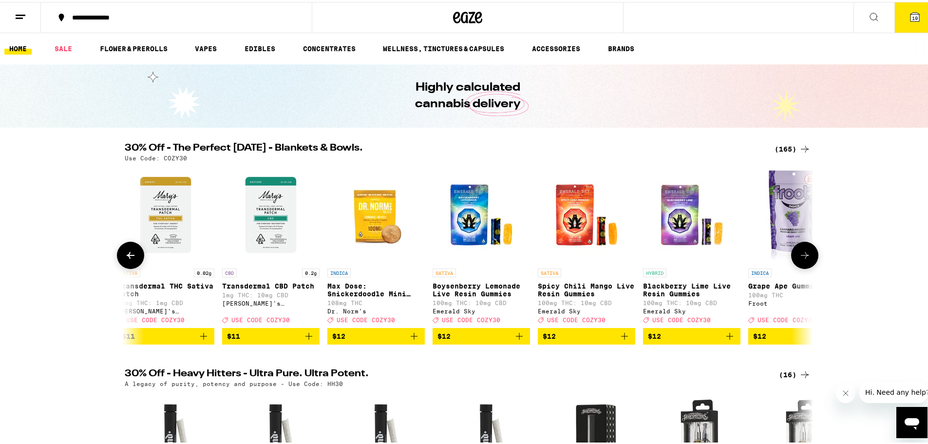
click at [801, 264] on button at bounding box center [804, 253] width 27 height 27
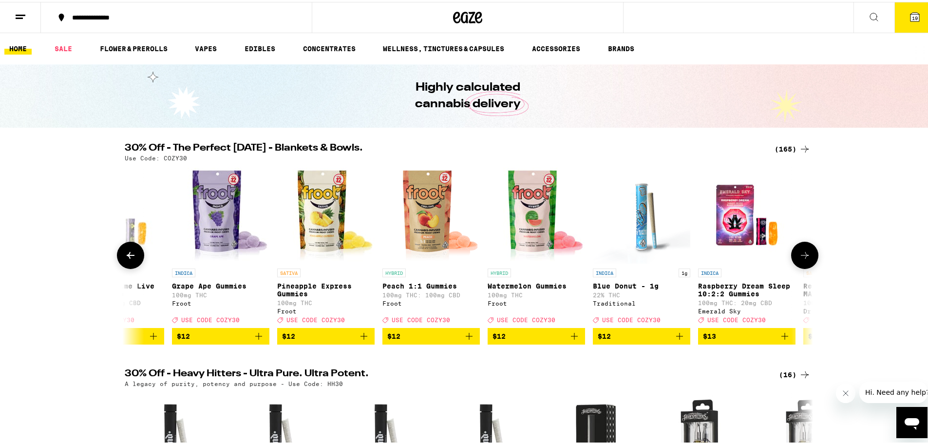
scroll to position [0, 5215]
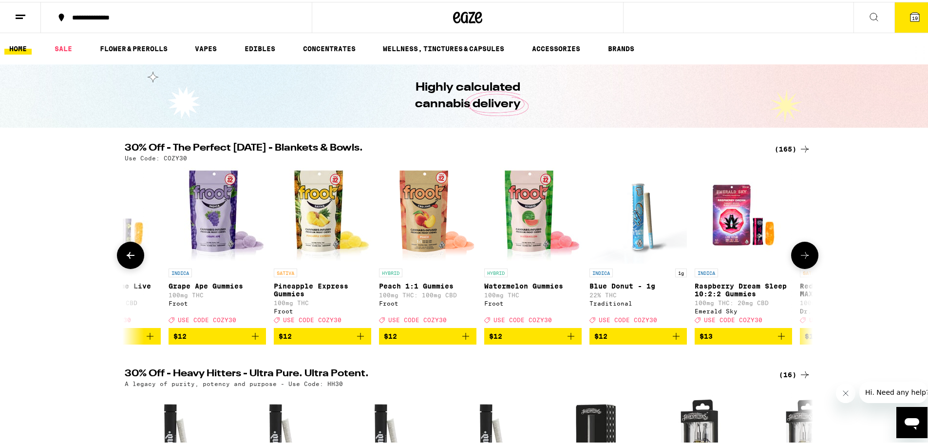
click at [801, 264] on button at bounding box center [804, 253] width 27 height 27
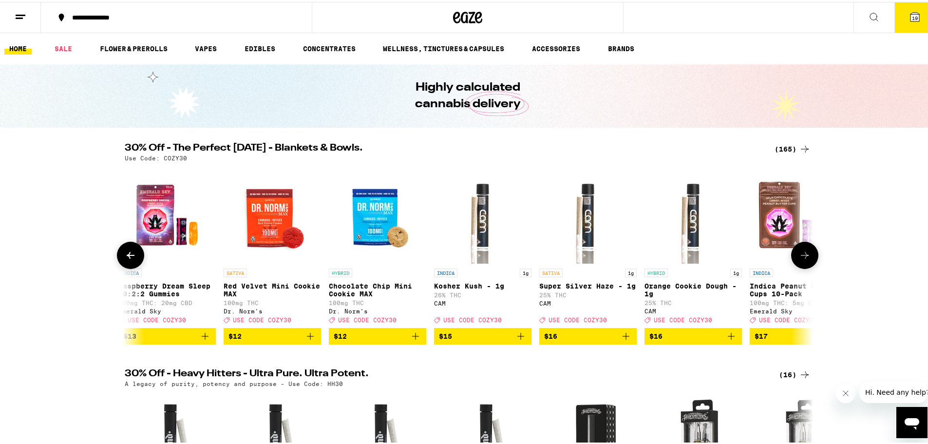
scroll to position [0, 5794]
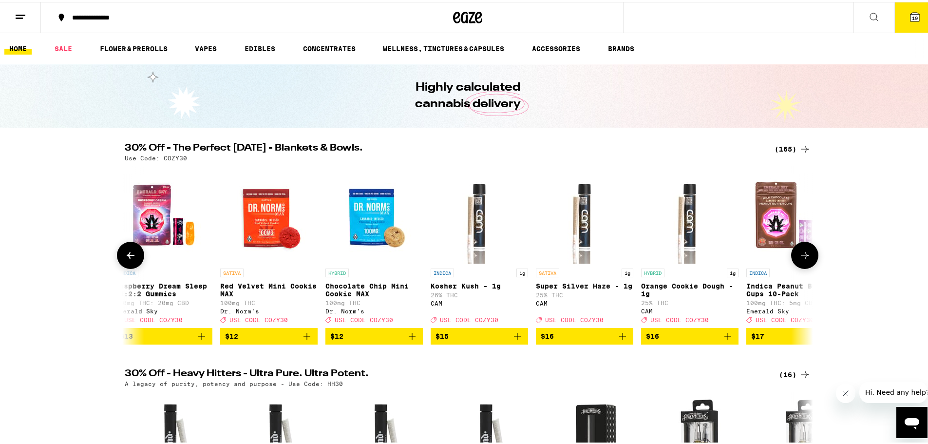
click at [799, 259] on icon at bounding box center [805, 253] width 12 height 12
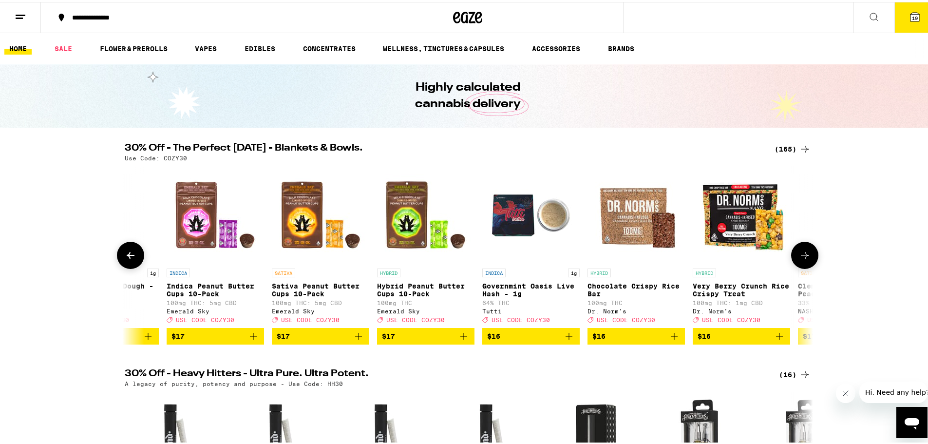
click at [799, 259] on icon at bounding box center [805, 253] width 12 height 12
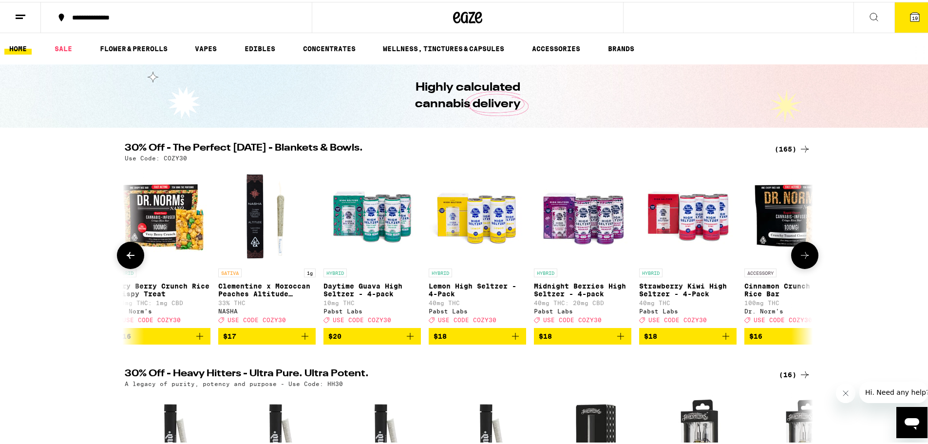
click at [799, 259] on icon at bounding box center [805, 253] width 12 height 12
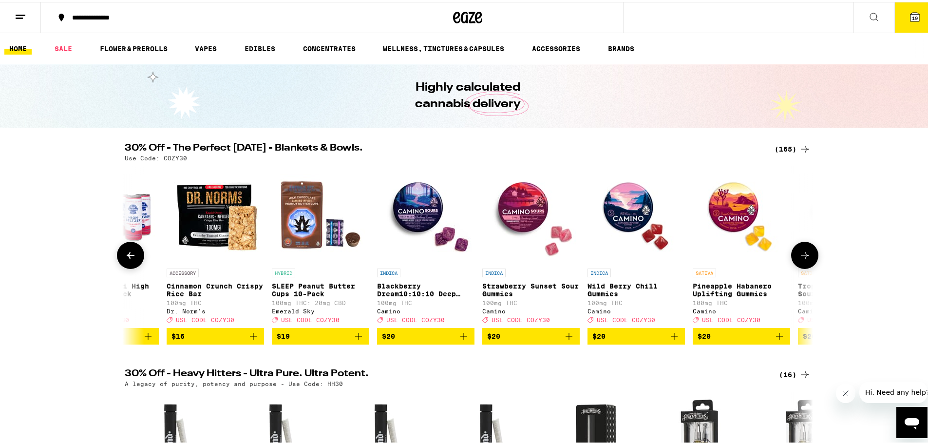
scroll to position [0, 7533]
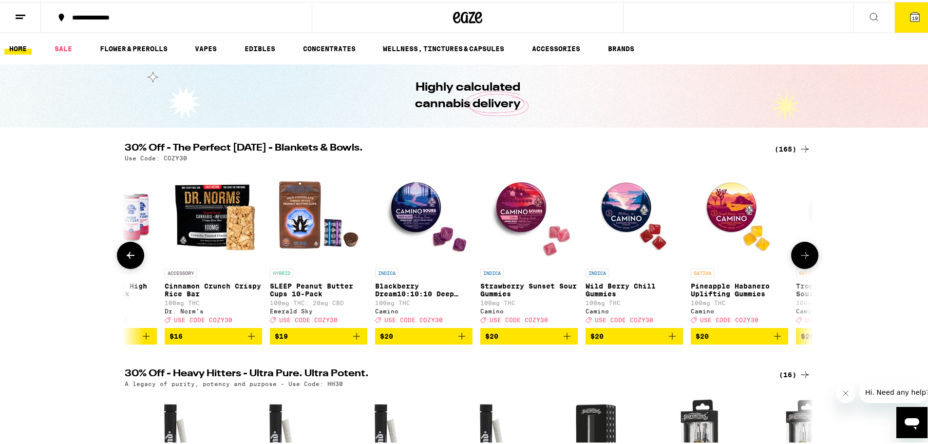
click at [131, 259] on icon at bounding box center [131, 253] width 12 height 12
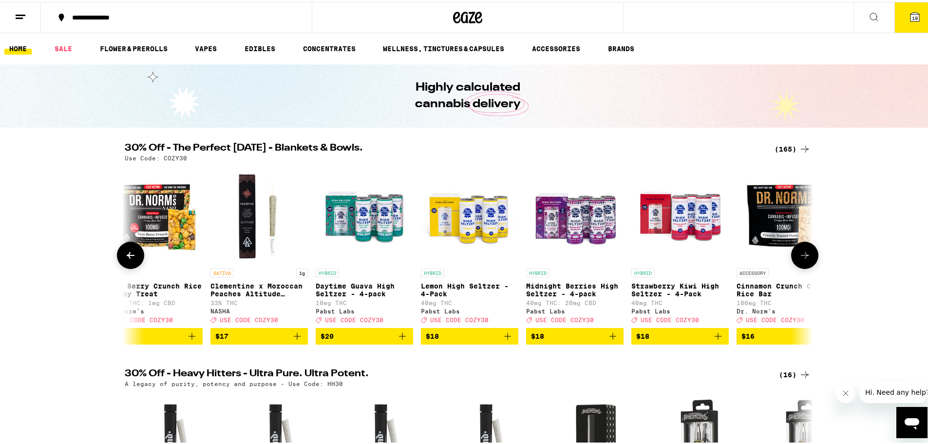
scroll to position [0, 6953]
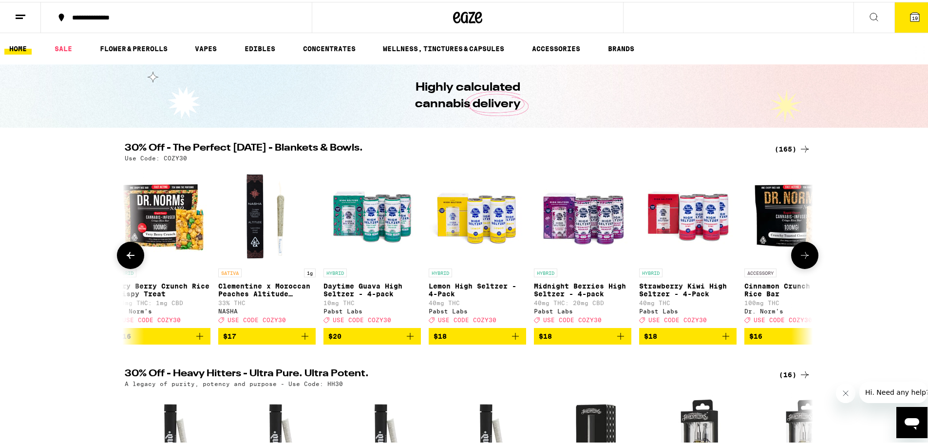
click at [799, 255] on icon at bounding box center [805, 253] width 12 height 12
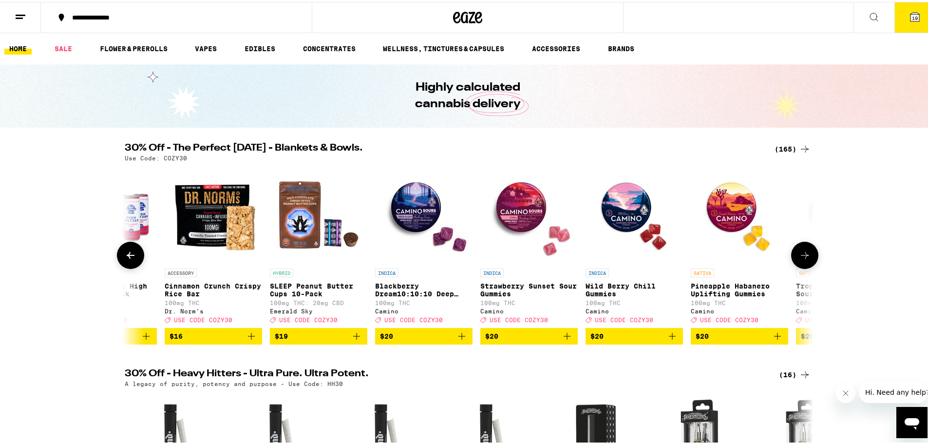
click at [799, 255] on icon at bounding box center [805, 253] width 12 height 12
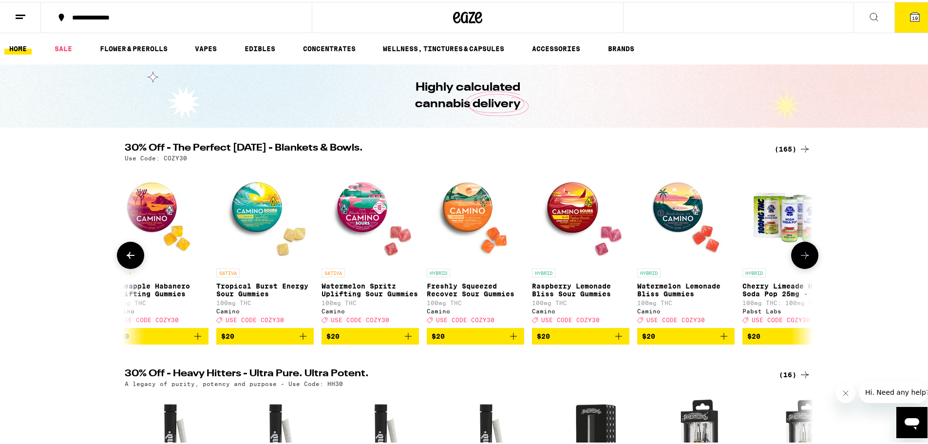
click at [799, 255] on icon at bounding box center [805, 253] width 12 height 12
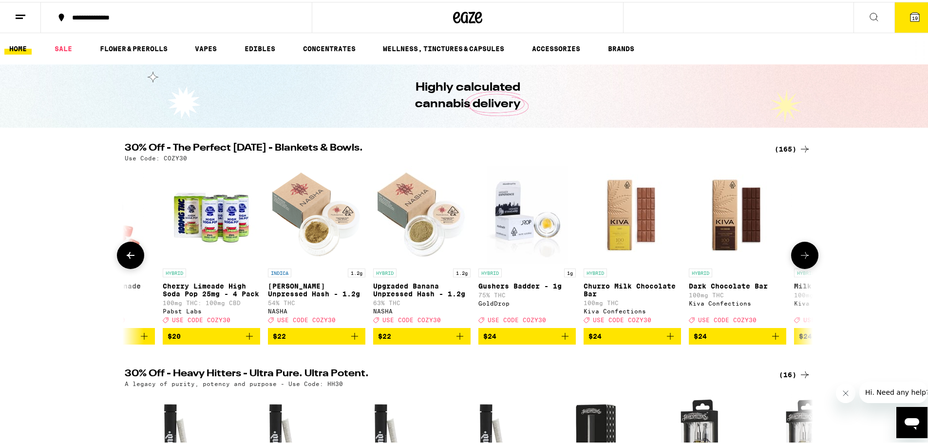
click at [799, 255] on icon at bounding box center [805, 253] width 12 height 12
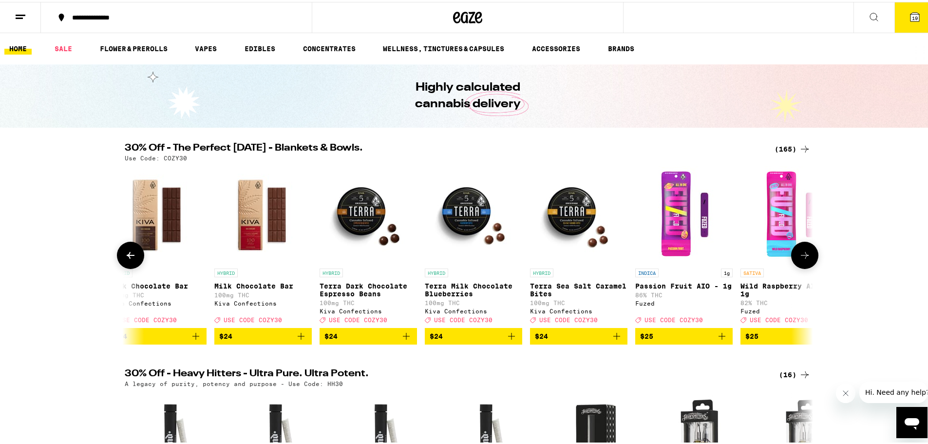
click at [799, 255] on icon at bounding box center [805, 253] width 12 height 12
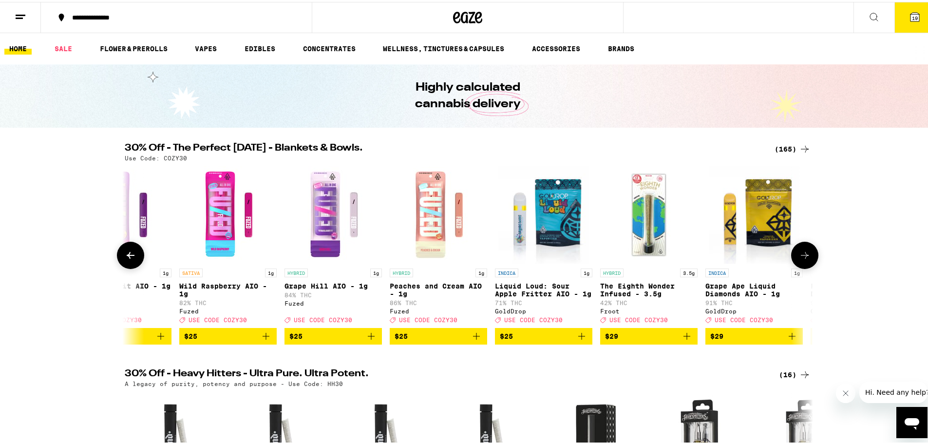
scroll to position [0, 9850]
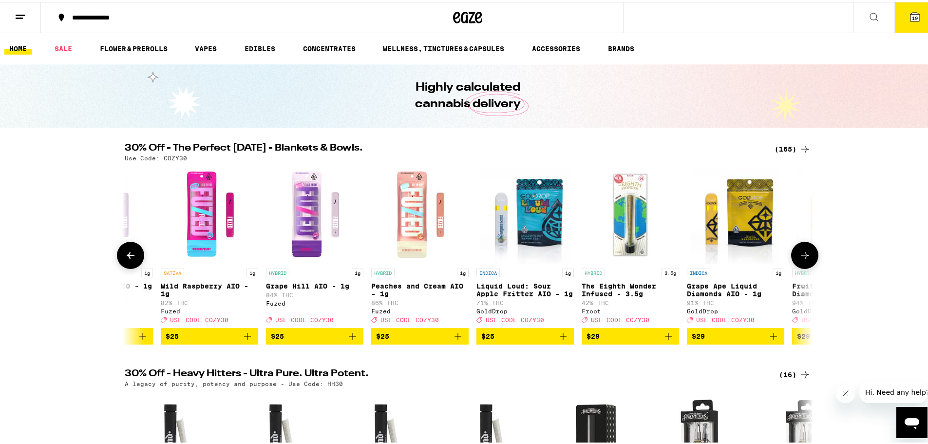
click at [799, 255] on icon at bounding box center [805, 253] width 12 height 12
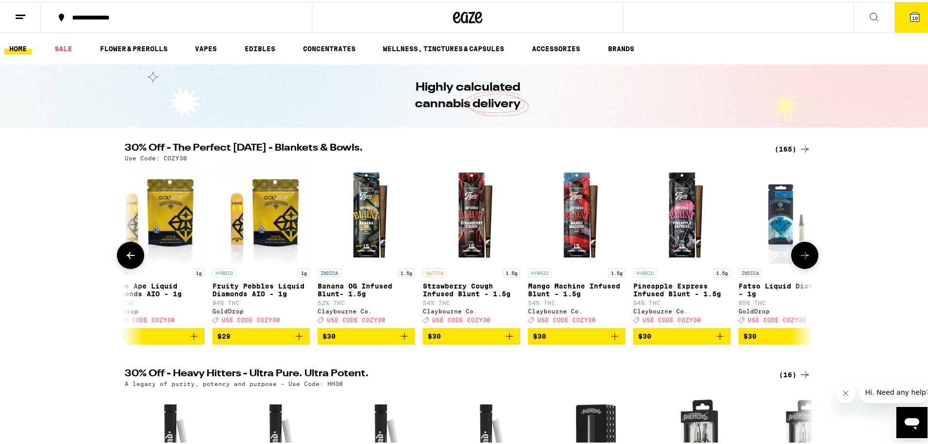
click at [799, 255] on icon at bounding box center [805, 253] width 12 height 12
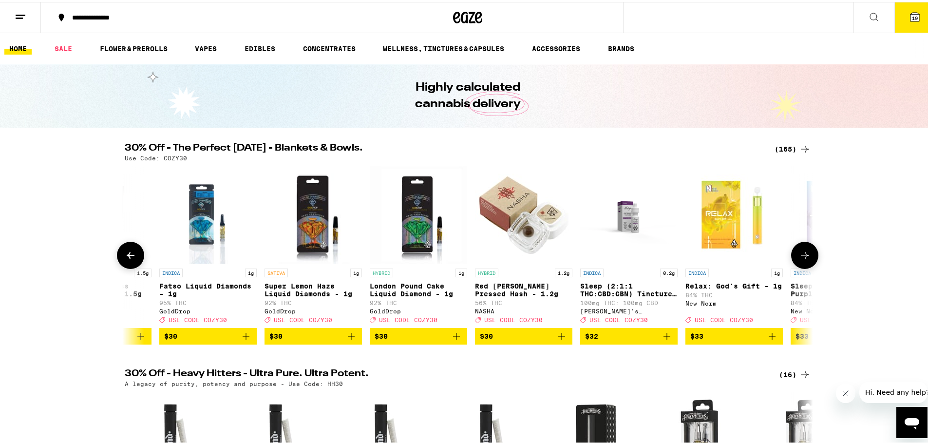
scroll to position [0, 11009]
click at [803, 267] on button at bounding box center [804, 253] width 27 height 27
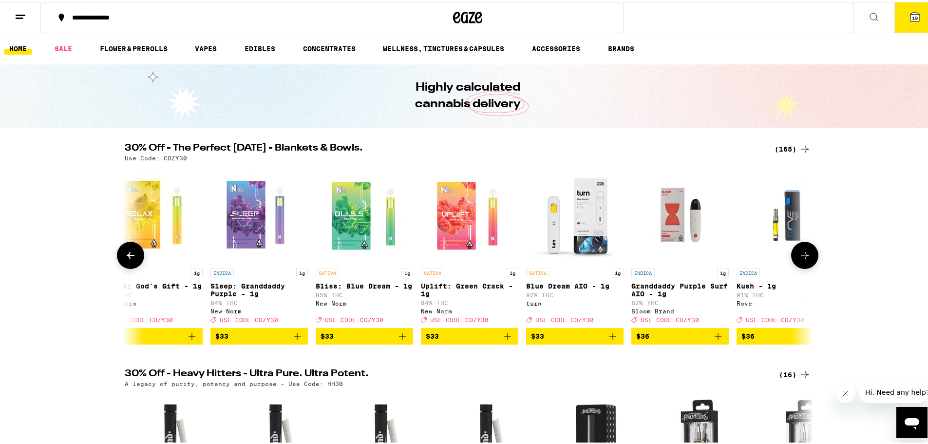
click at [803, 267] on button at bounding box center [804, 253] width 27 height 27
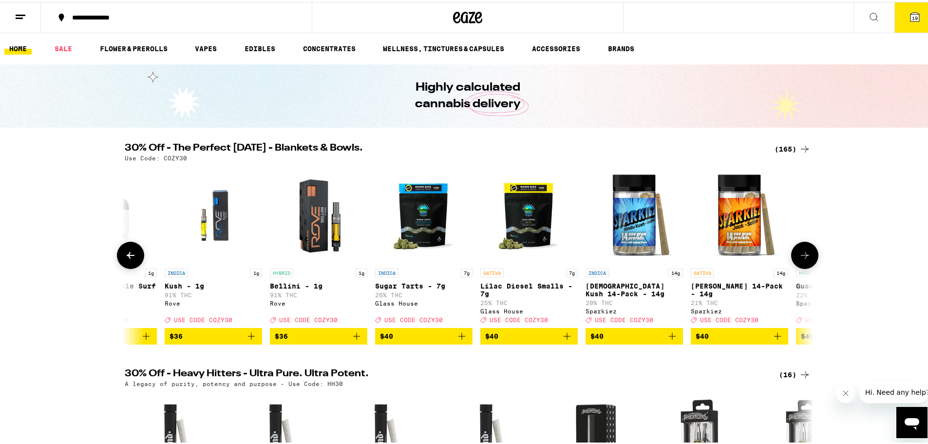
scroll to position [0, 12168]
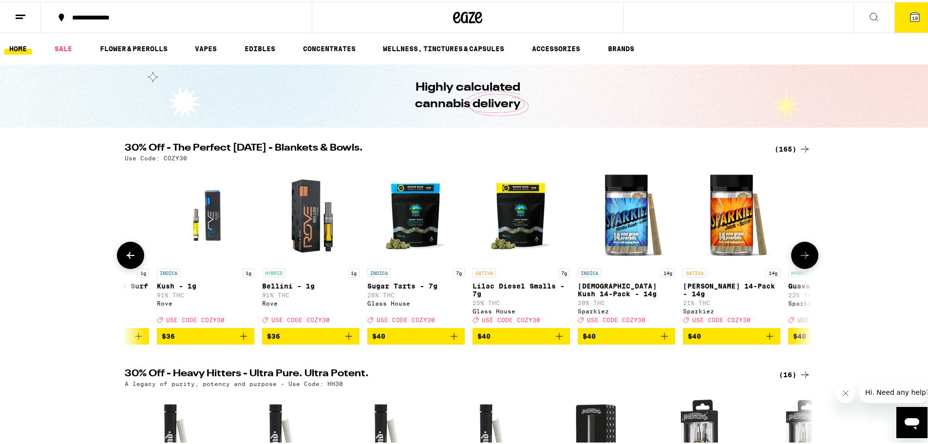
click at [801, 253] on icon at bounding box center [805, 253] width 12 height 12
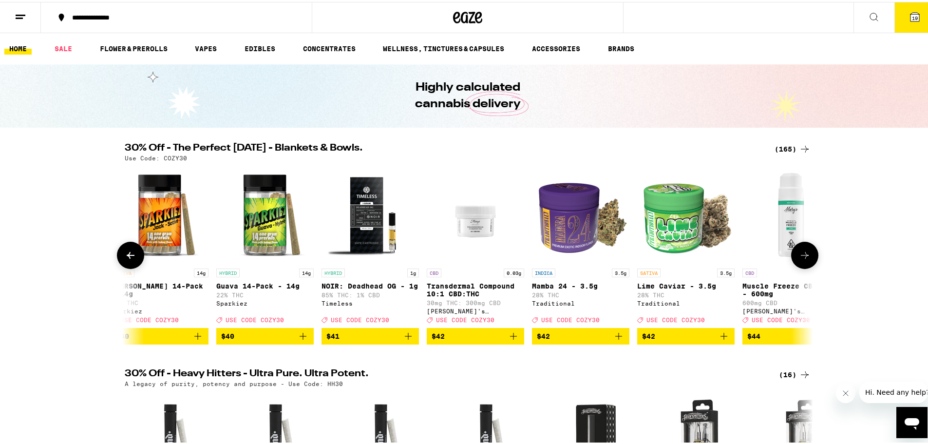
scroll to position [0, 12747]
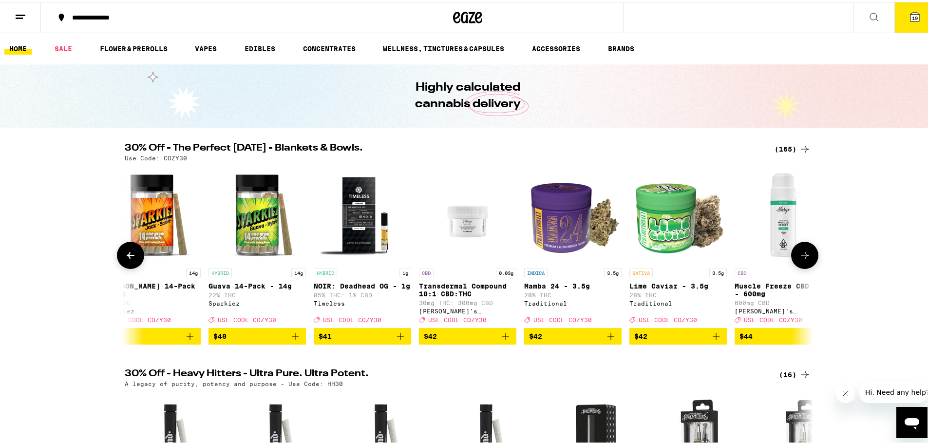
click at [793, 253] on button at bounding box center [804, 253] width 27 height 27
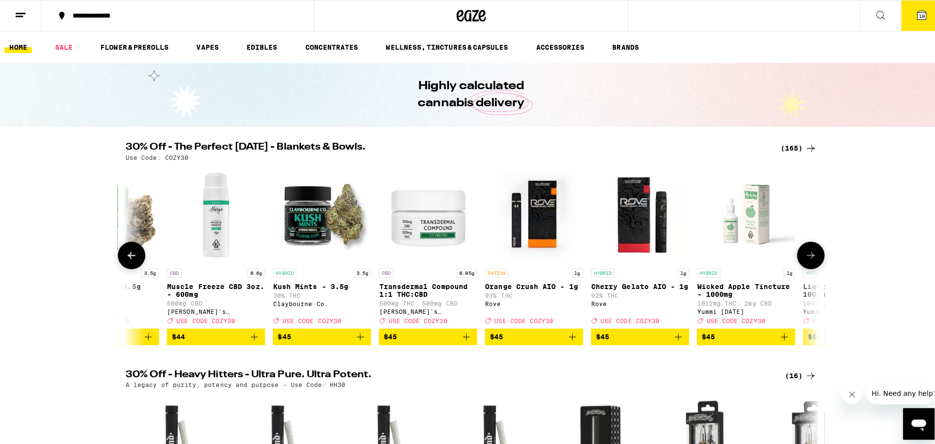
scroll to position [0, 13327]
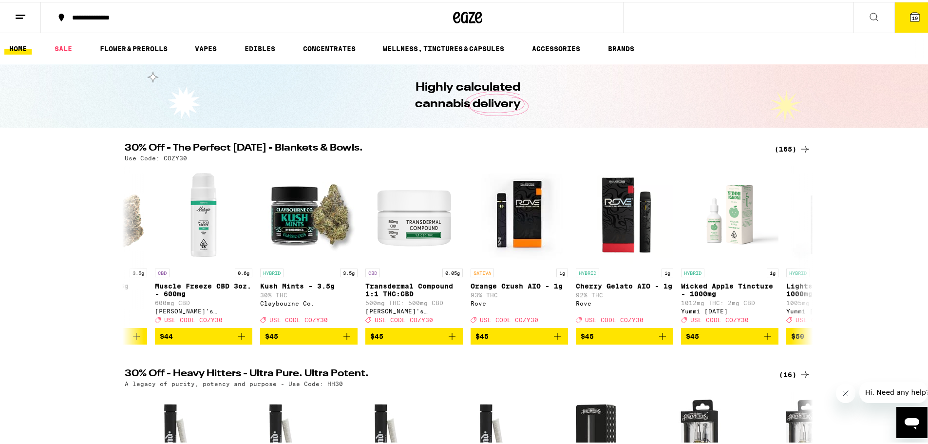
click at [912, 14] on icon at bounding box center [914, 15] width 9 height 9
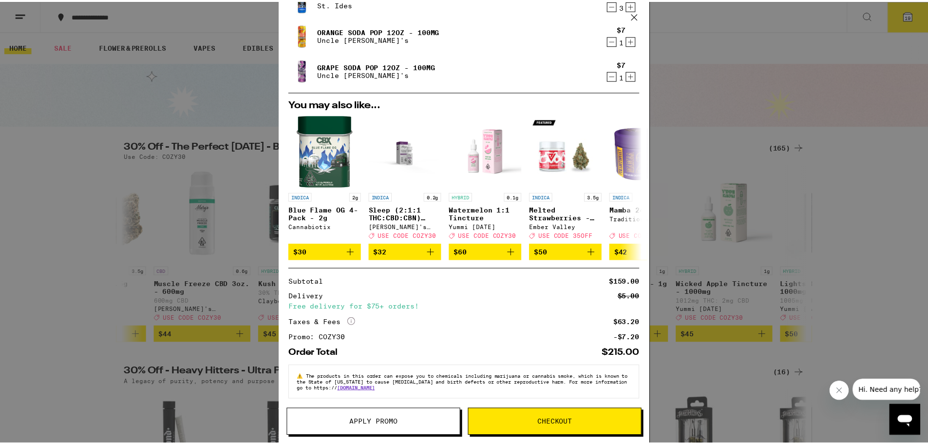
scroll to position [257, 0]
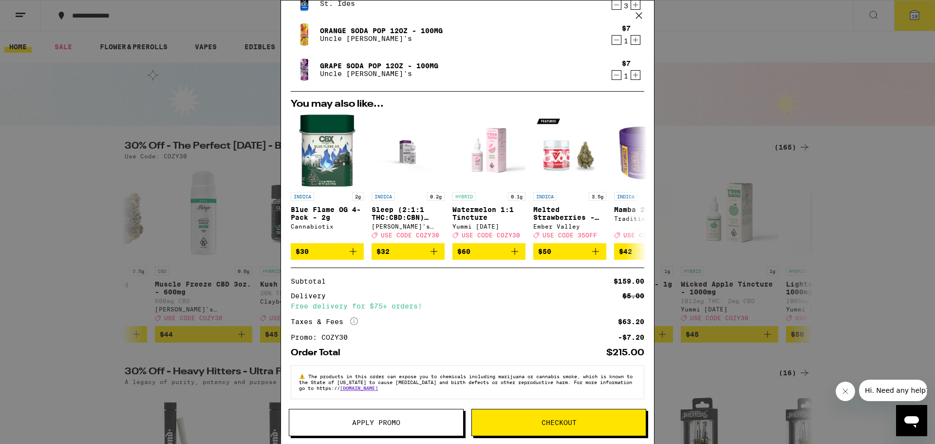
click at [714, 229] on div "Your Cart Wild [PERSON_NAME] Gummies Emerald Sky $10 1 Pink Guava Gummies Kanha…" at bounding box center [467, 222] width 935 height 444
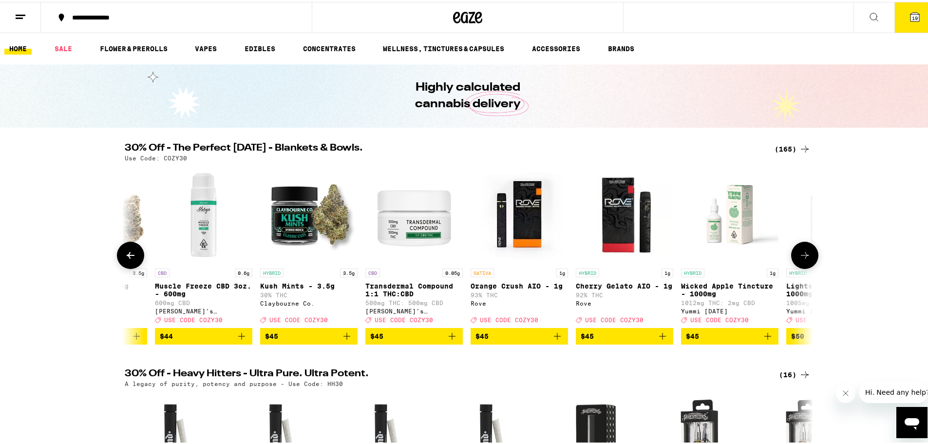
click at [134, 254] on button at bounding box center [130, 253] width 27 height 27
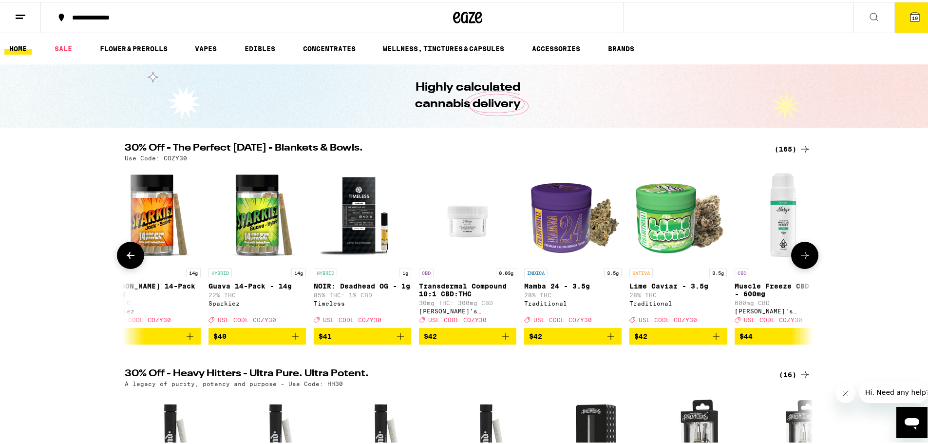
click at [134, 254] on button at bounding box center [130, 253] width 27 height 27
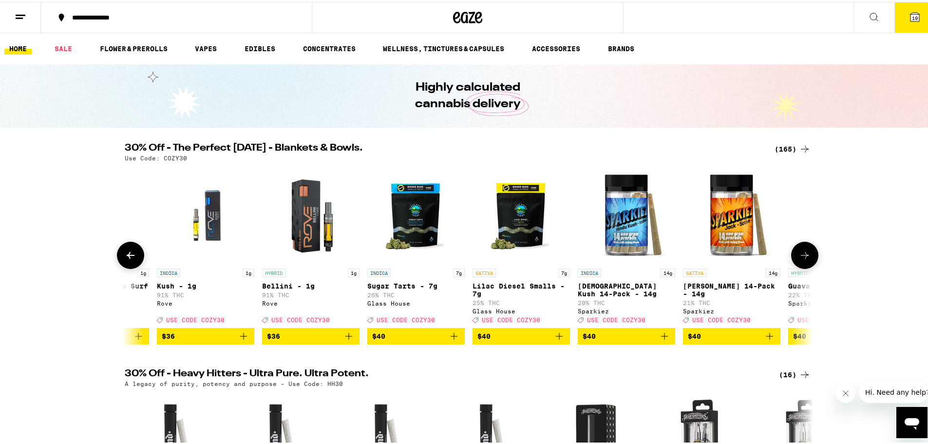
click at [134, 254] on button at bounding box center [130, 253] width 27 height 27
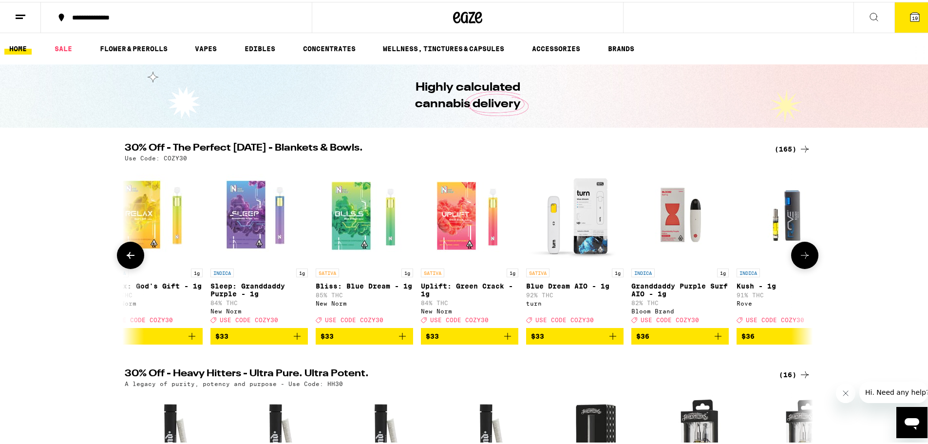
click at [134, 254] on button at bounding box center [130, 253] width 27 height 27
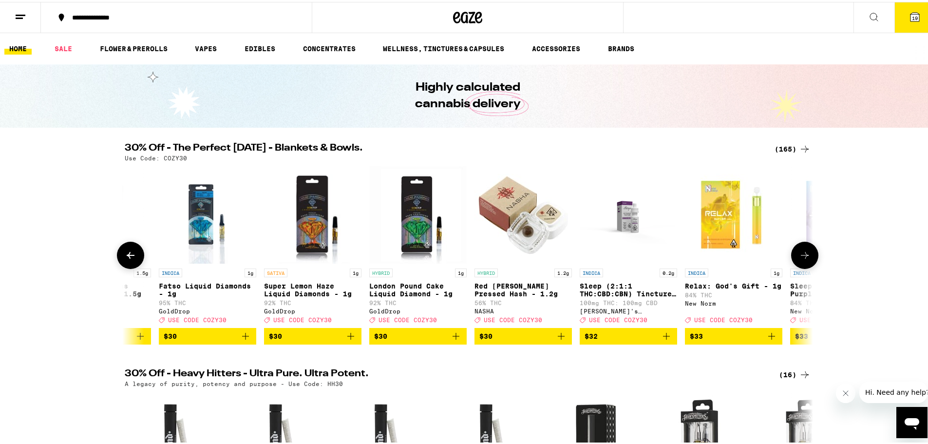
click at [134, 254] on button at bounding box center [130, 253] width 27 height 27
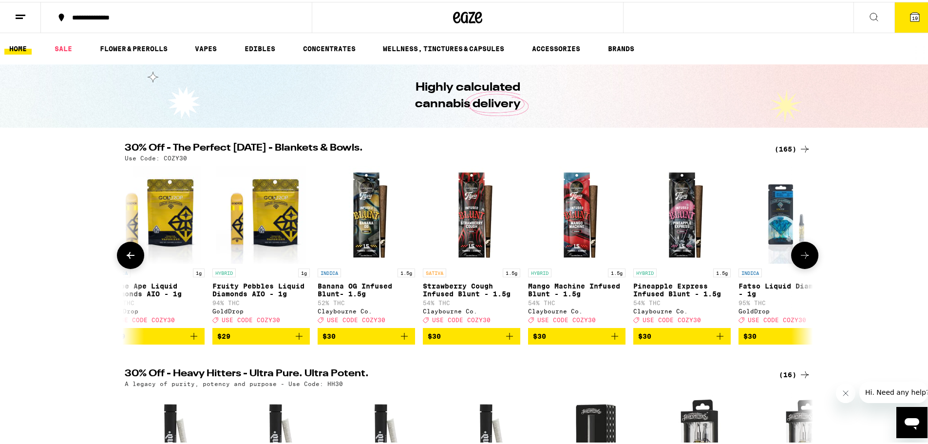
click at [134, 254] on button at bounding box center [130, 253] width 27 height 27
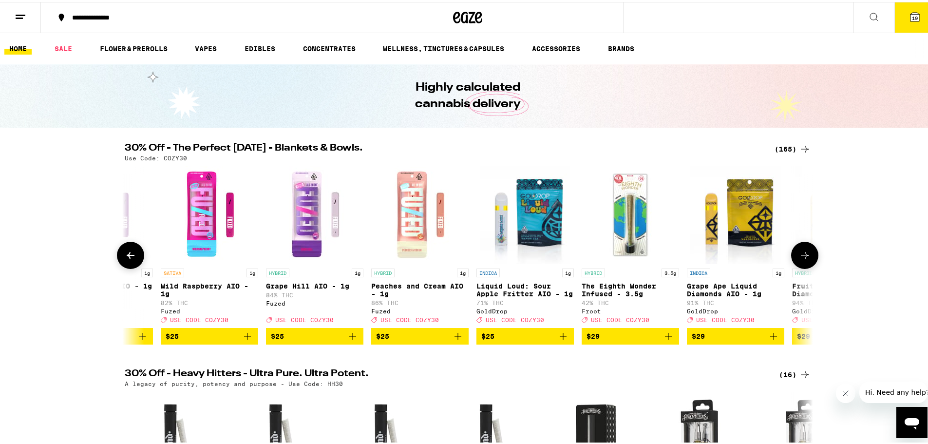
click at [134, 254] on button at bounding box center [130, 253] width 27 height 27
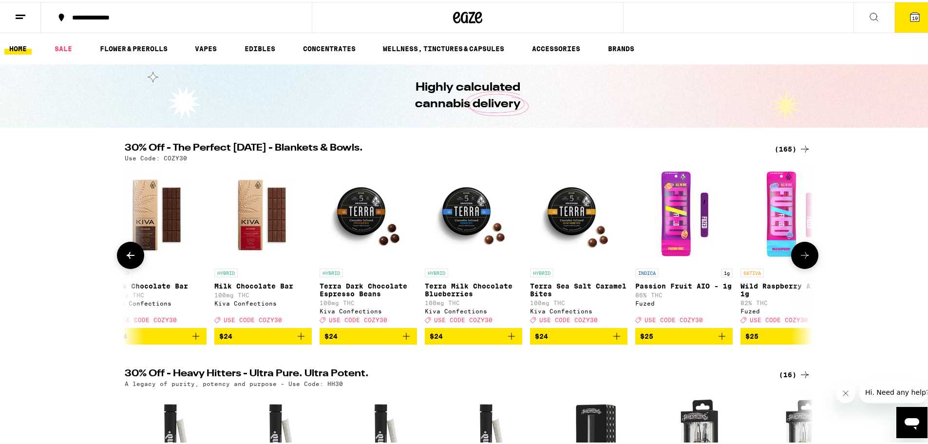
click at [134, 254] on button at bounding box center [130, 253] width 27 height 27
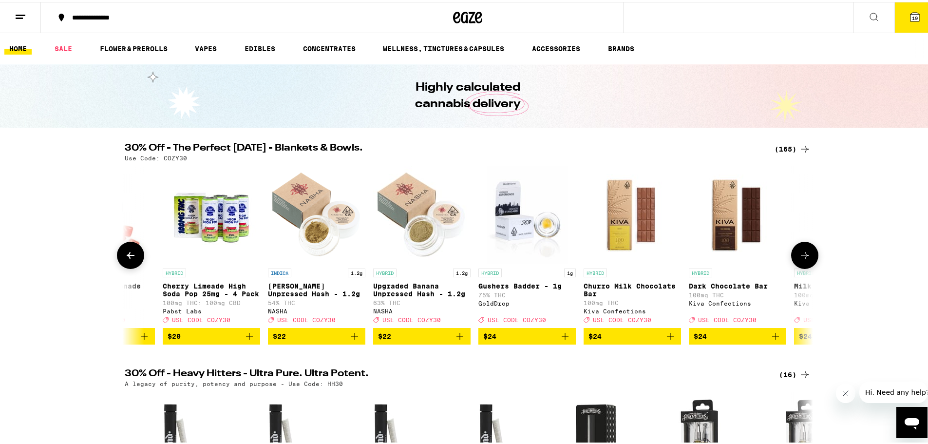
click at [134, 254] on button at bounding box center [130, 253] width 27 height 27
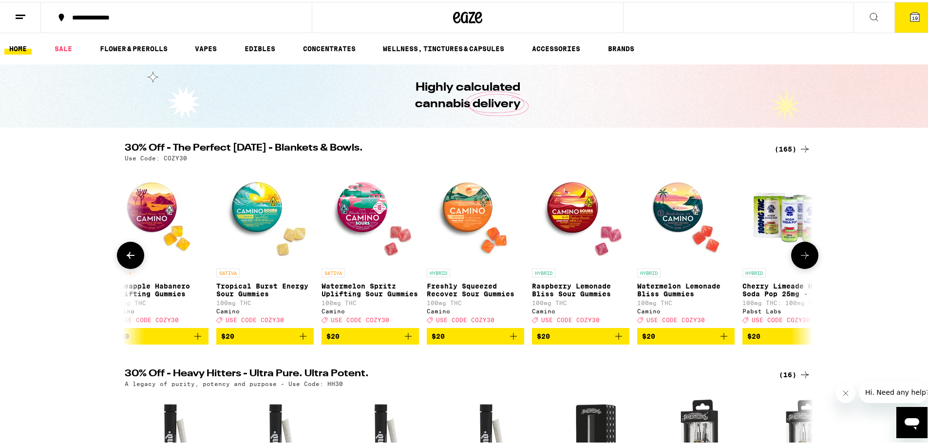
click at [134, 254] on button at bounding box center [130, 253] width 27 height 27
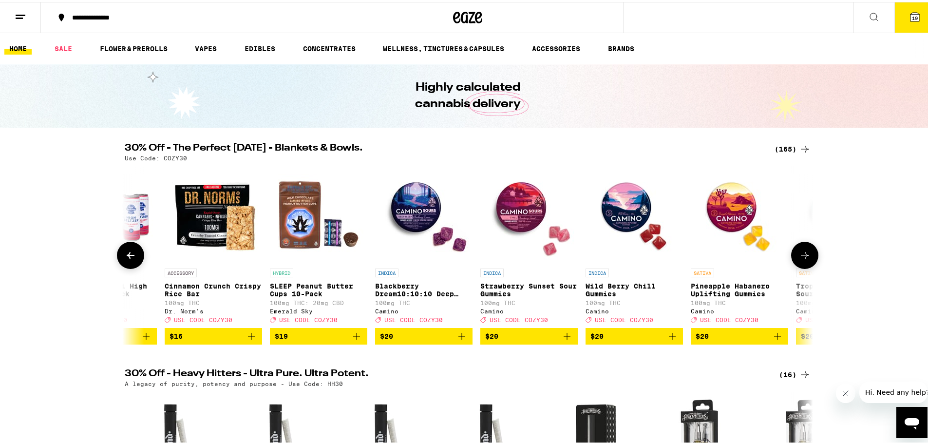
click at [134, 254] on button at bounding box center [130, 253] width 27 height 27
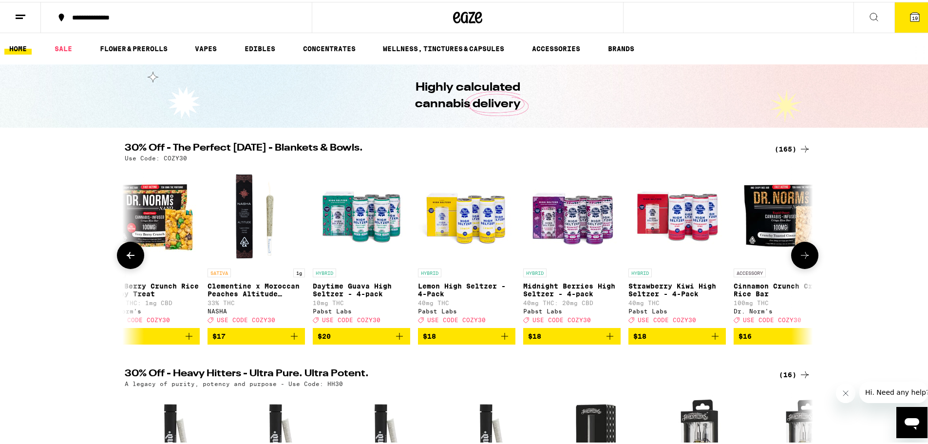
scroll to position [0, 6953]
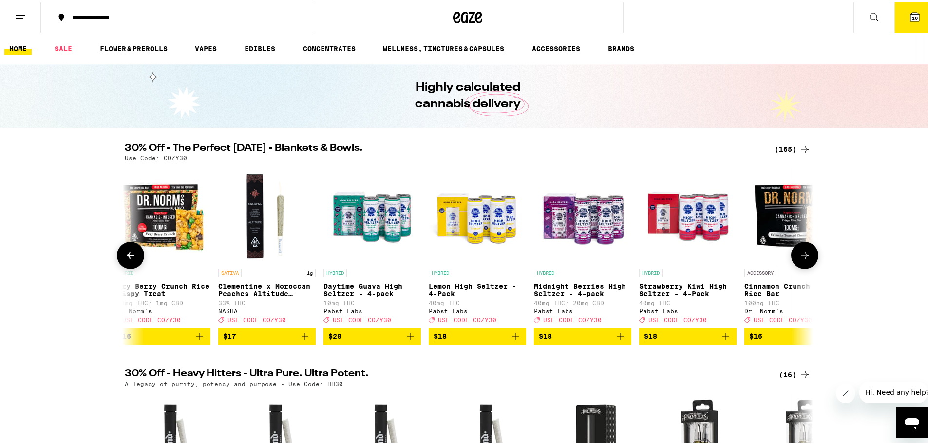
click at [125, 259] on icon at bounding box center [131, 253] width 12 height 12
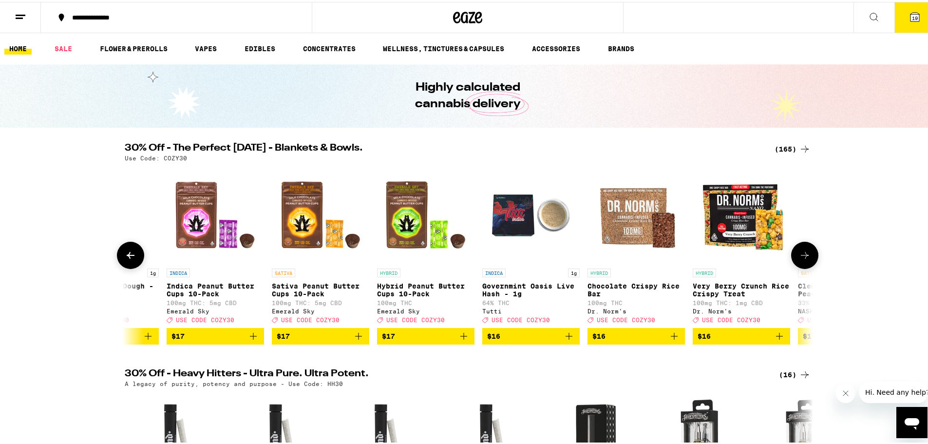
click at [125, 259] on icon at bounding box center [131, 253] width 12 height 12
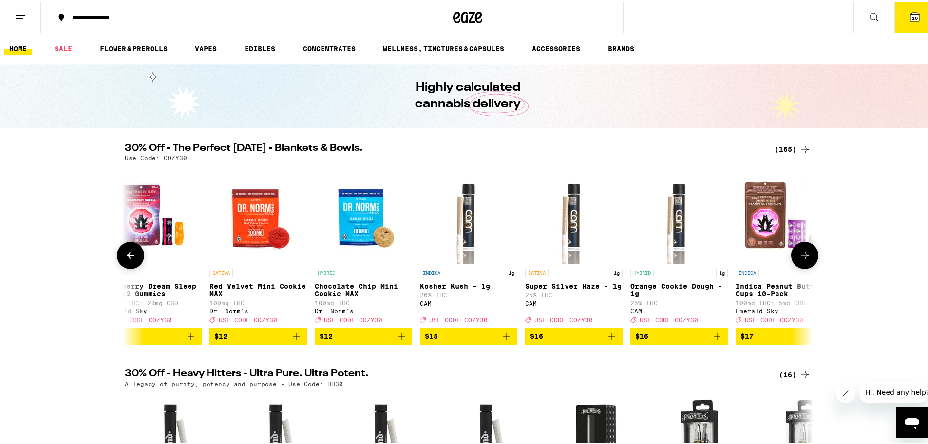
scroll to position [0, 5794]
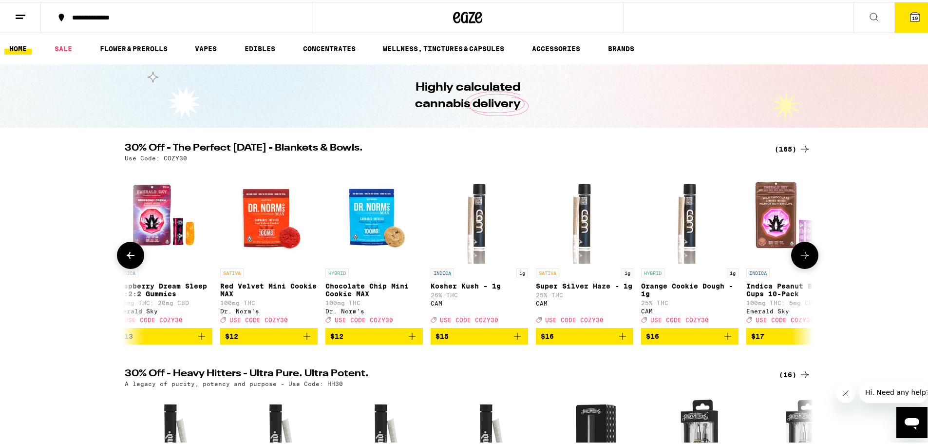
click at [125, 259] on icon at bounding box center [131, 253] width 12 height 12
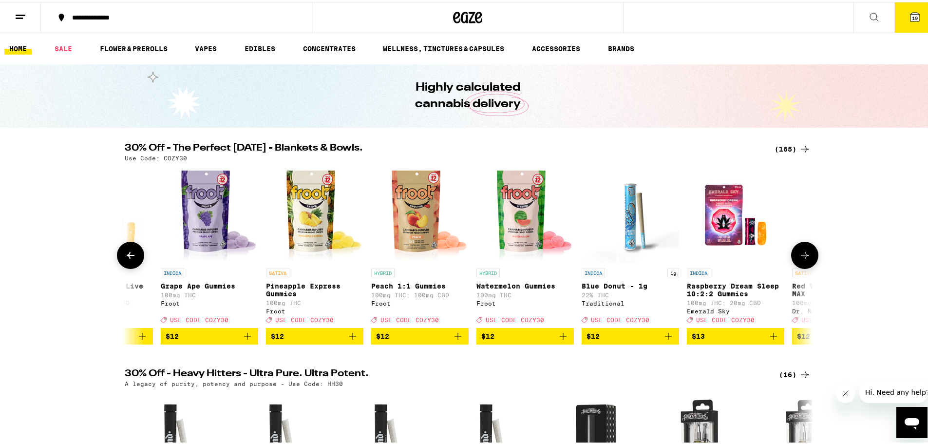
scroll to position [0, 5215]
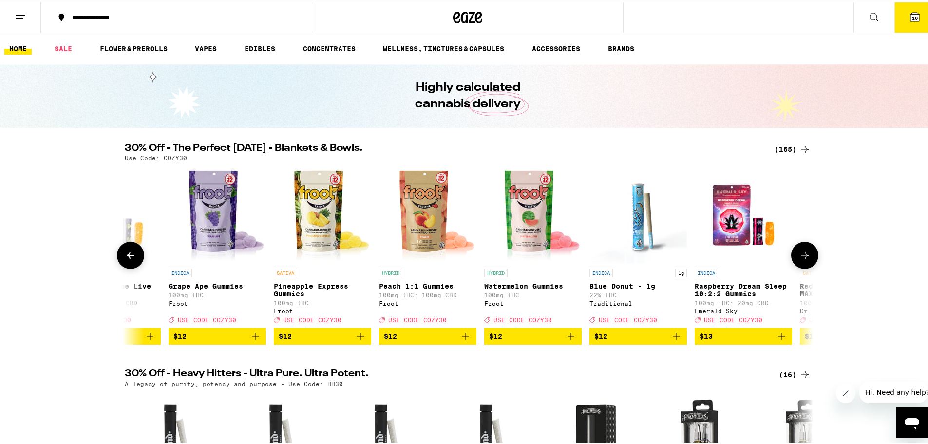
click at [130, 259] on icon at bounding box center [131, 253] width 12 height 12
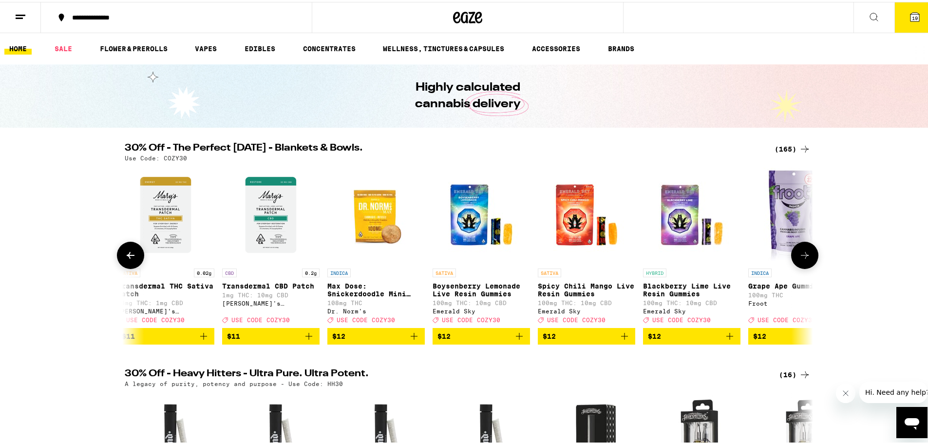
click at [130, 259] on icon at bounding box center [131, 253] width 12 height 12
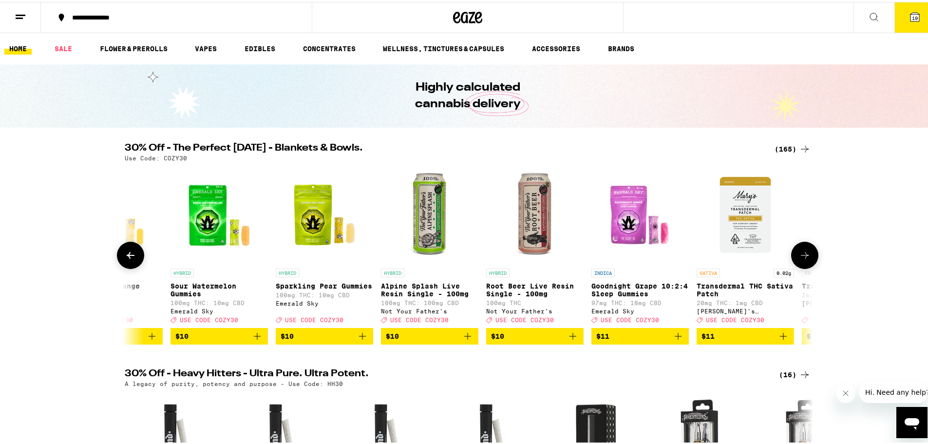
click at [130, 259] on icon at bounding box center [131, 253] width 12 height 12
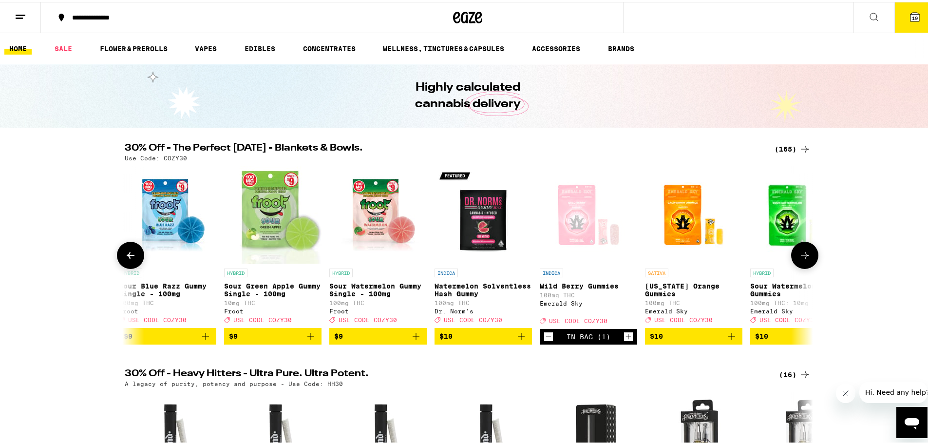
click at [130, 259] on icon at bounding box center [131, 253] width 12 height 12
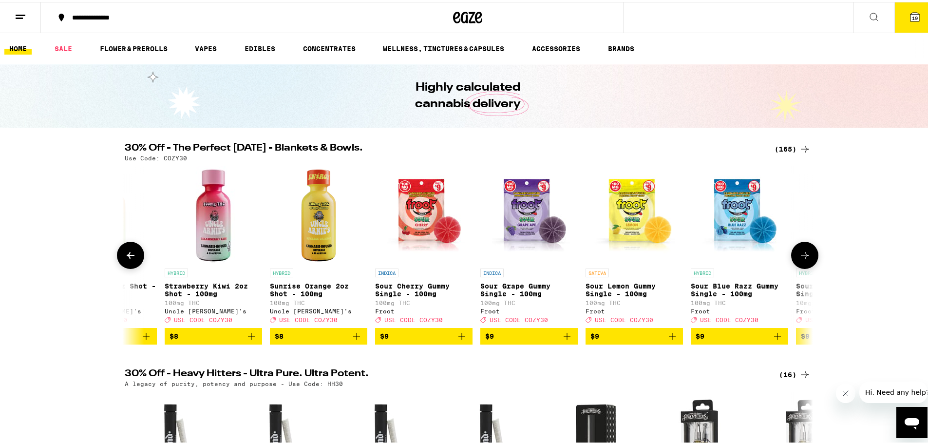
scroll to position [0, 2897]
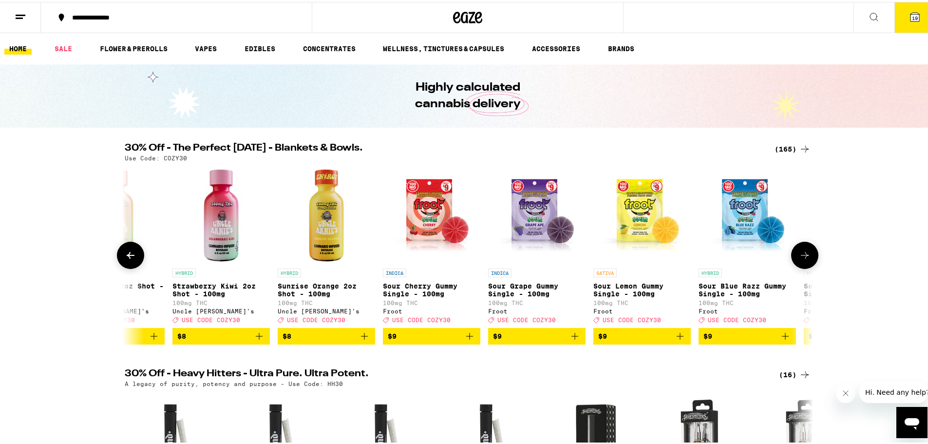
click at [130, 259] on icon at bounding box center [131, 253] width 12 height 12
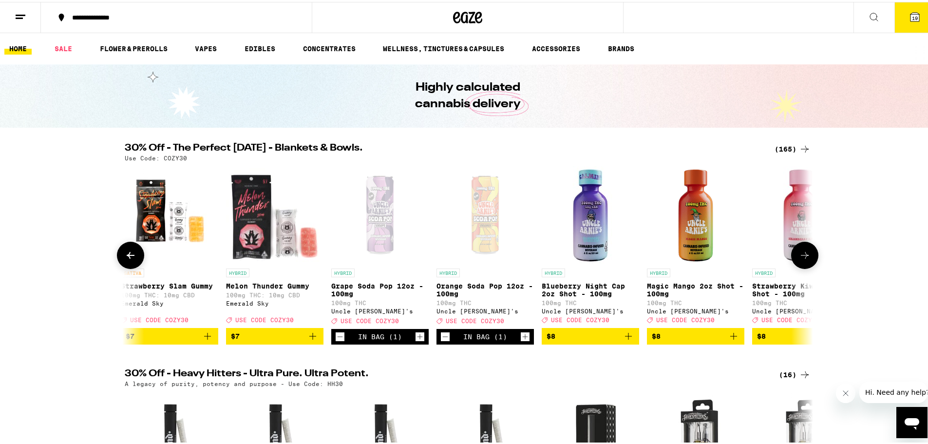
click at [130, 259] on icon at bounding box center [131, 253] width 12 height 12
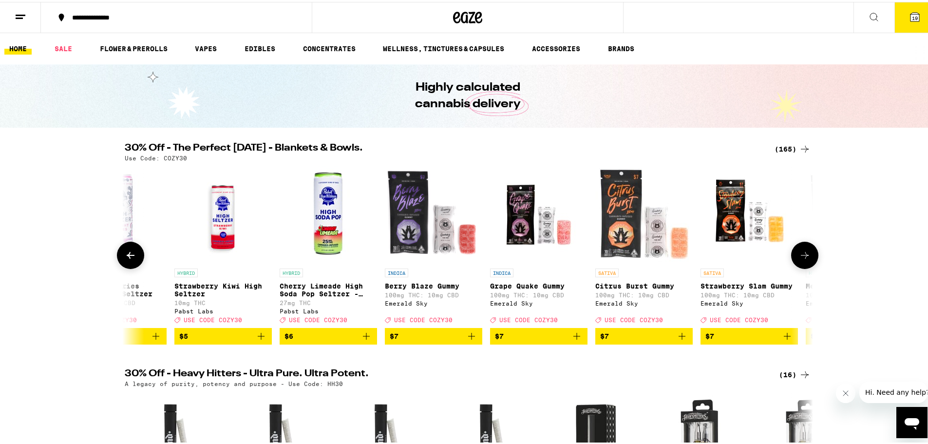
click at [130, 259] on icon at bounding box center [131, 253] width 12 height 12
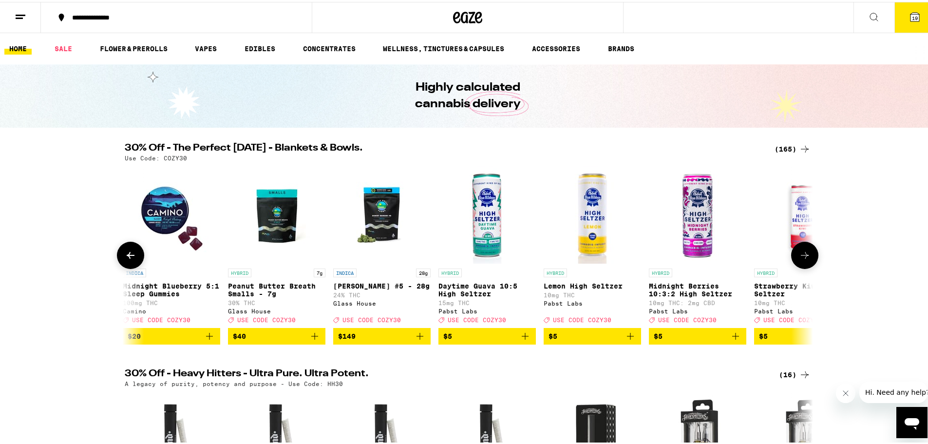
click at [130, 259] on icon at bounding box center [131, 253] width 12 height 12
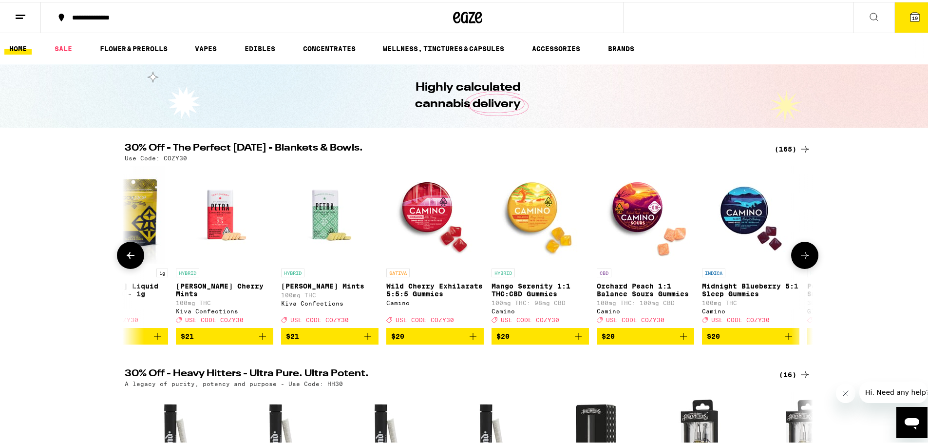
click at [130, 259] on icon at bounding box center [131, 253] width 12 height 12
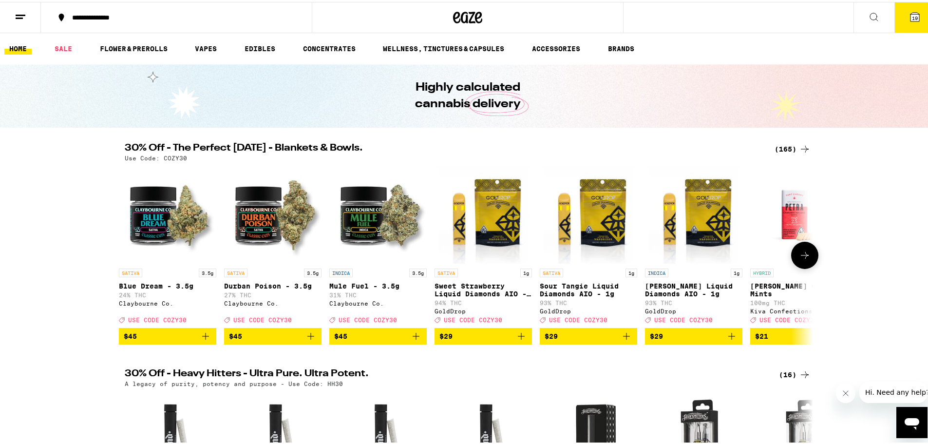
scroll to position [0, 0]
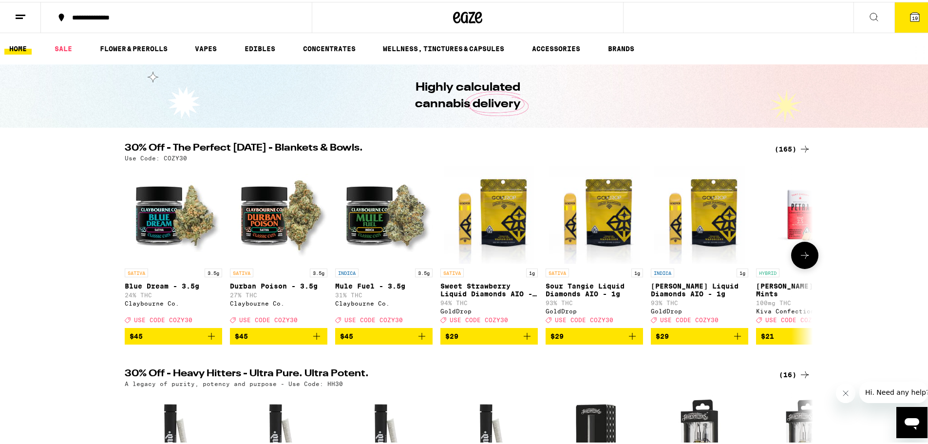
click at [130, 260] on div at bounding box center [130, 253] width 27 height 27
click at [796, 267] on button at bounding box center [804, 253] width 27 height 27
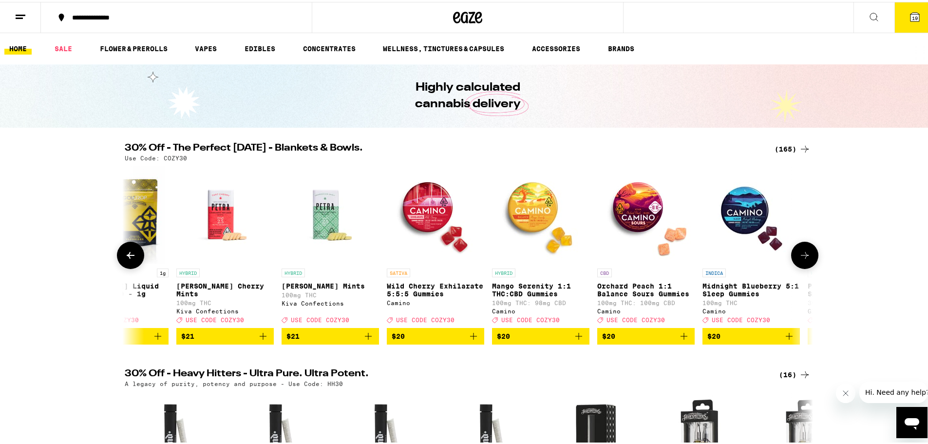
click at [800, 264] on button at bounding box center [804, 253] width 27 height 27
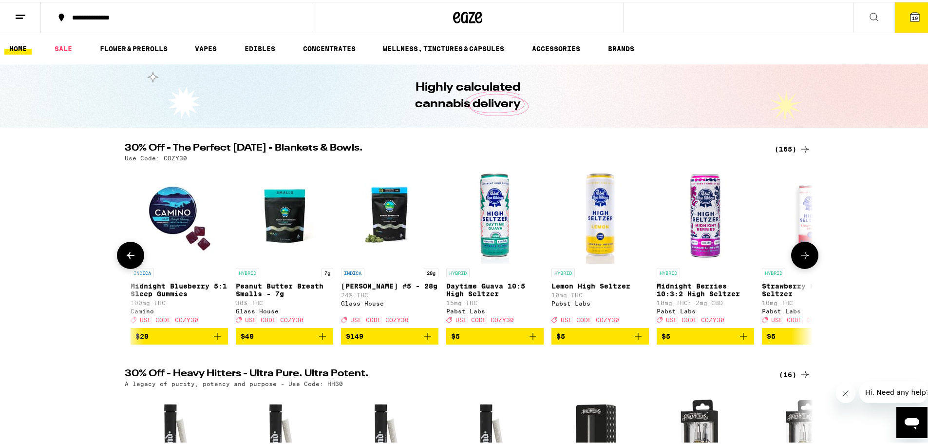
click at [800, 264] on button at bounding box center [804, 253] width 27 height 27
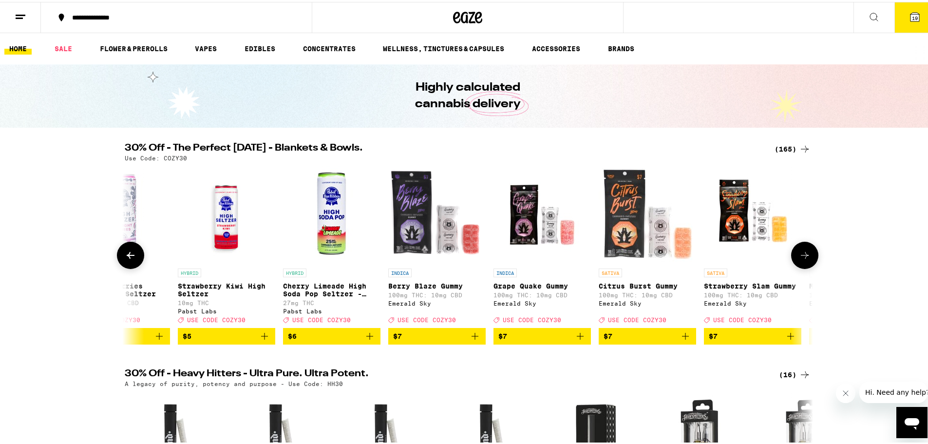
click at [800, 264] on button at bounding box center [804, 253] width 27 height 27
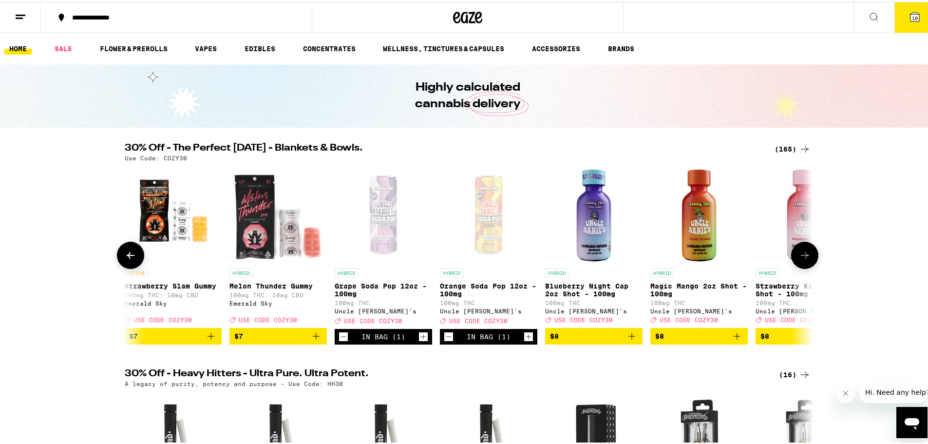
click at [800, 264] on button at bounding box center [804, 253] width 27 height 27
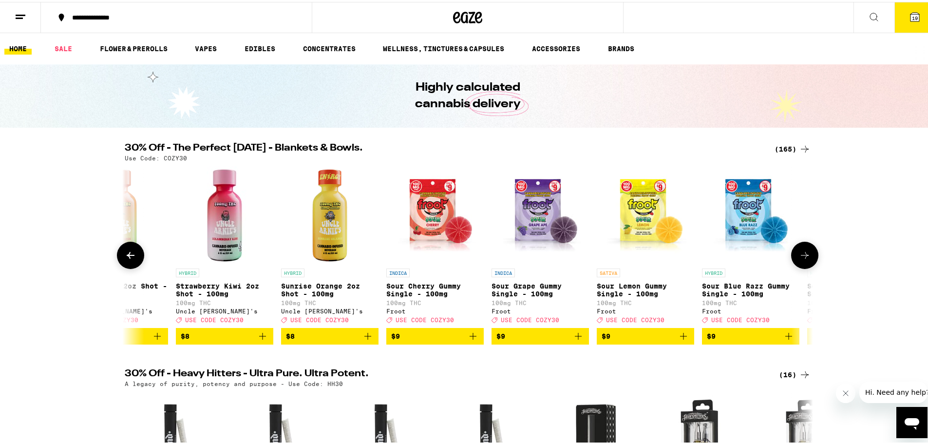
click at [800, 264] on button at bounding box center [804, 253] width 27 height 27
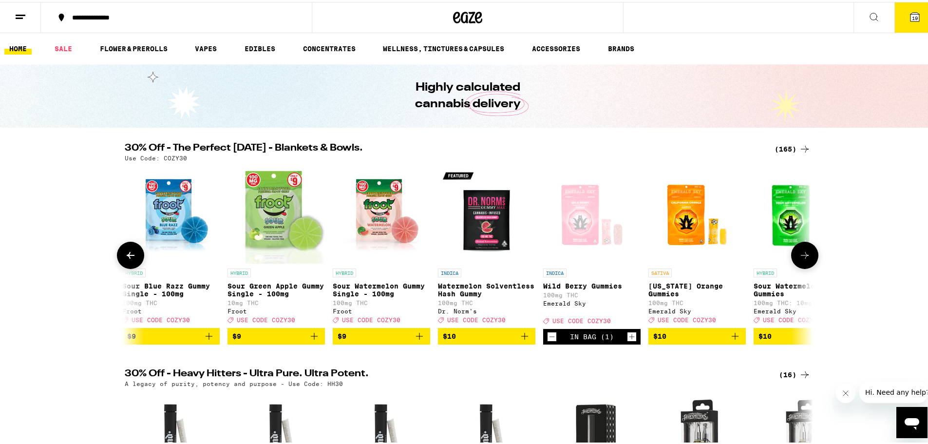
click at [800, 264] on button at bounding box center [804, 253] width 27 height 27
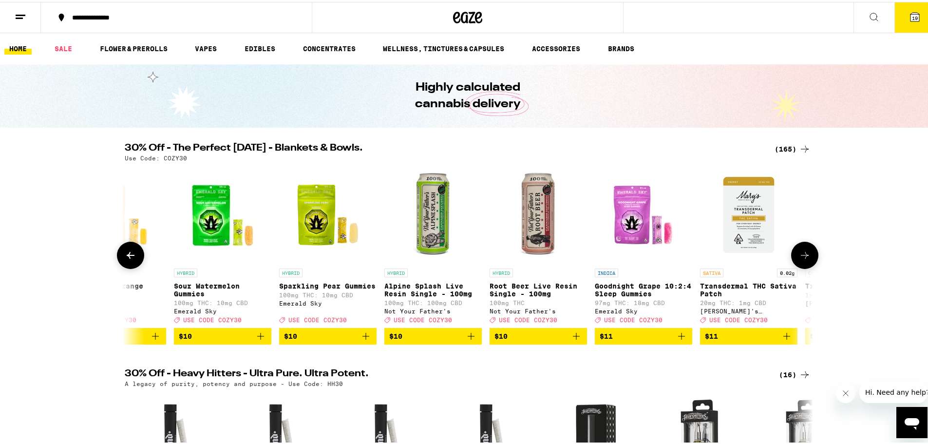
click at [800, 264] on button at bounding box center [804, 253] width 27 height 27
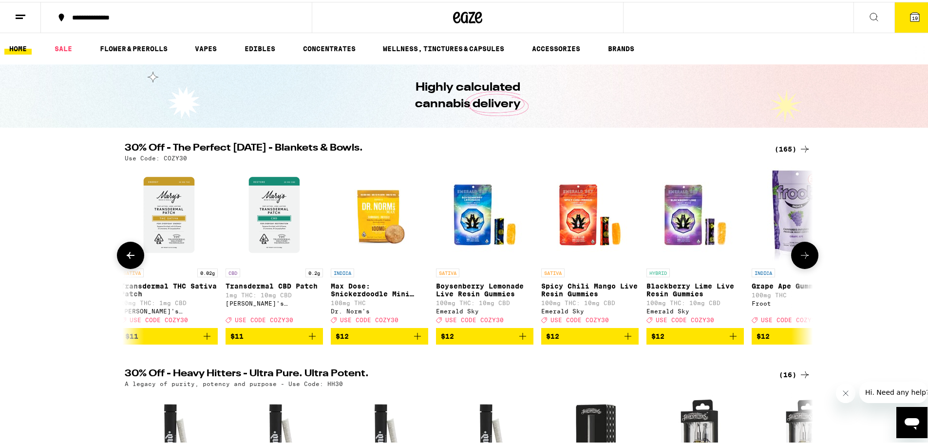
click at [800, 264] on button at bounding box center [804, 253] width 27 height 27
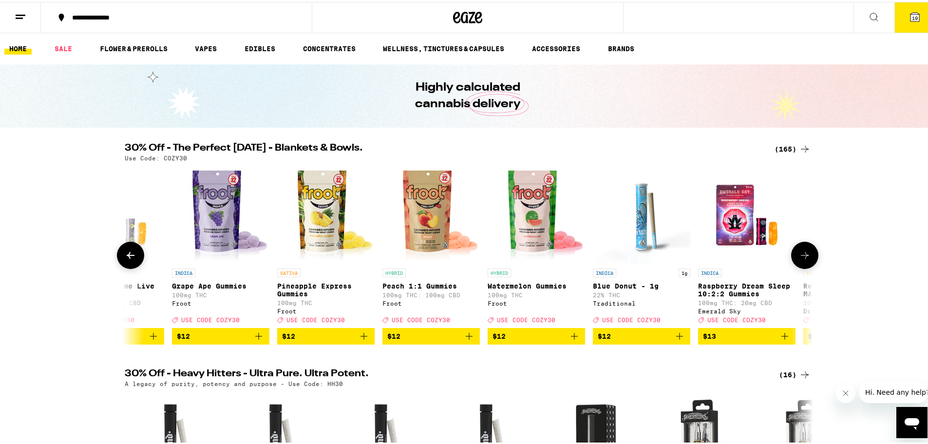
click at [800, 264] on button at bounding box center [804, 253] width 27 height 27
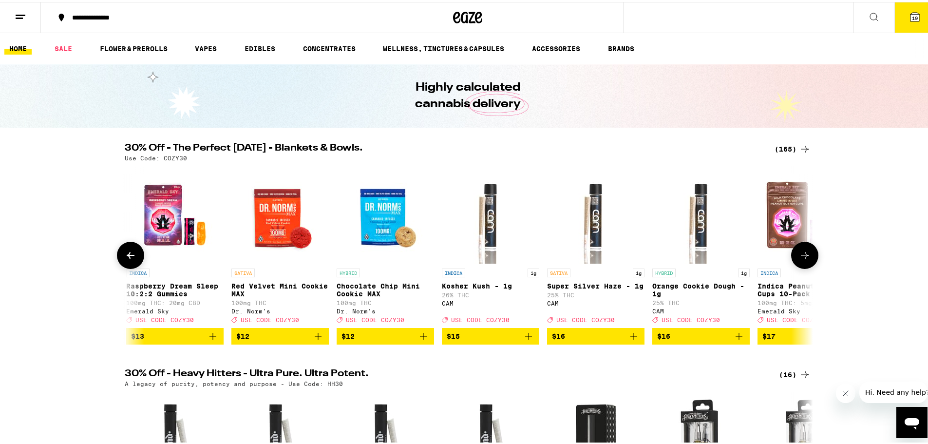
scroll to position [0, 5791]
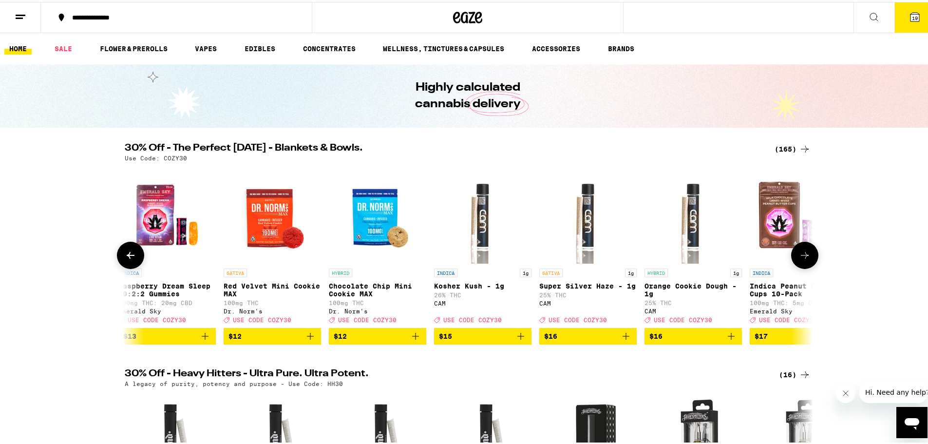
click at [799, 265] on button at bounding box center [804, 253] width 27 height 27
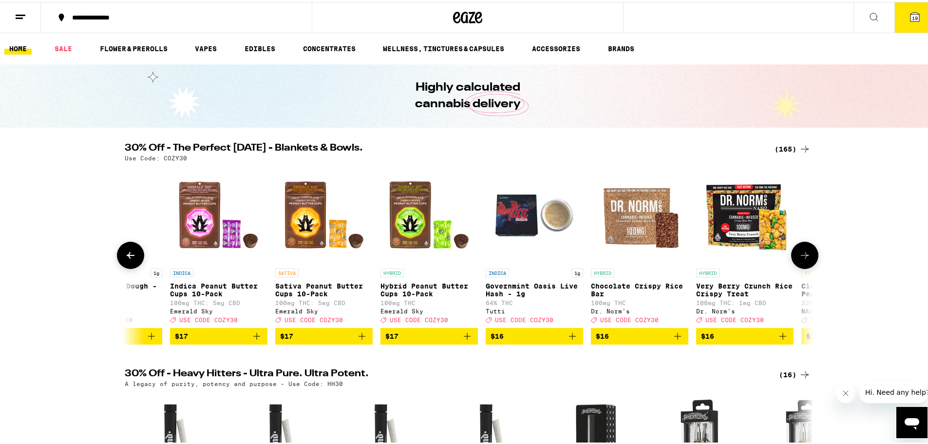
click at [799, 265] on button at bounding box center [804, 253] width 27 height 27
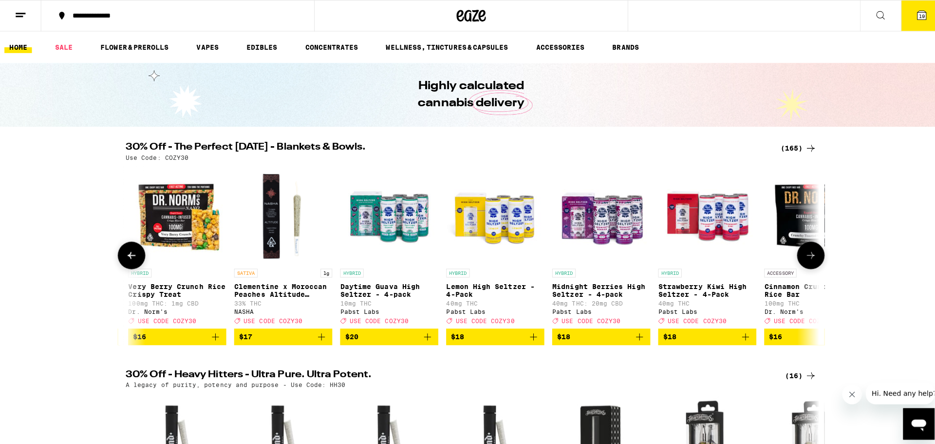
scroll to position [0, 6950]
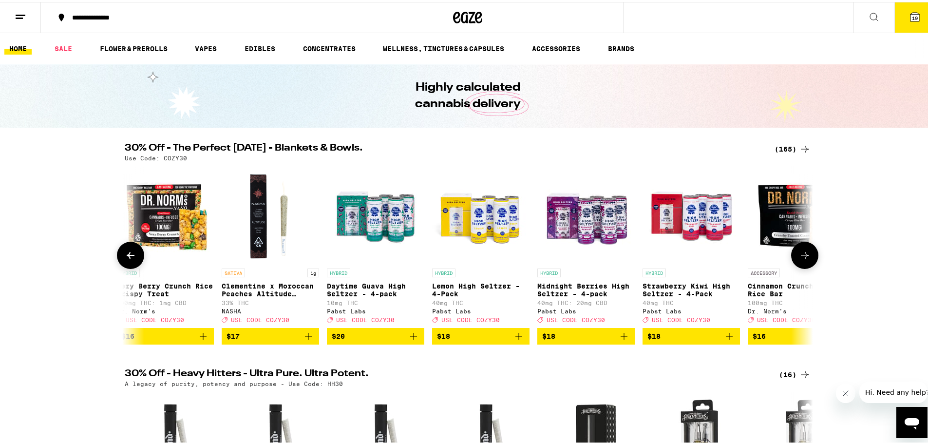
click at [303, 340] on icon "Add to bag" at bounding box center [308, 334] width 12 height 12
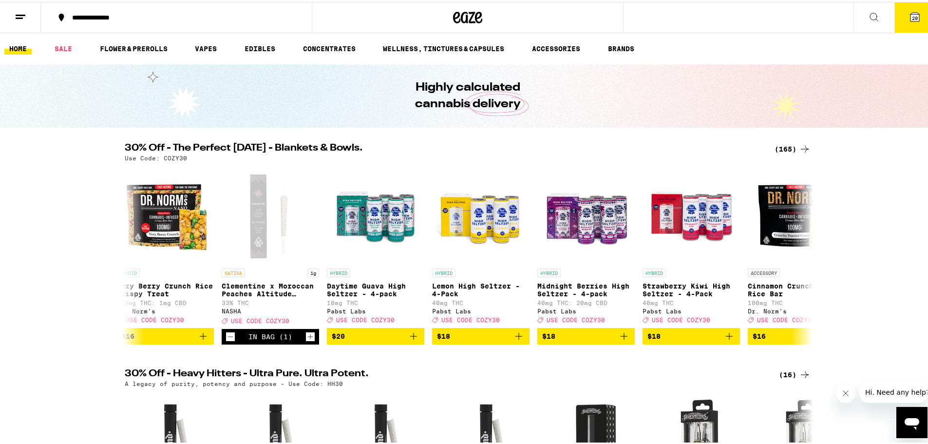
click at [921, 12] on button "20" at bounding box center [914, 15] width 41 height 30
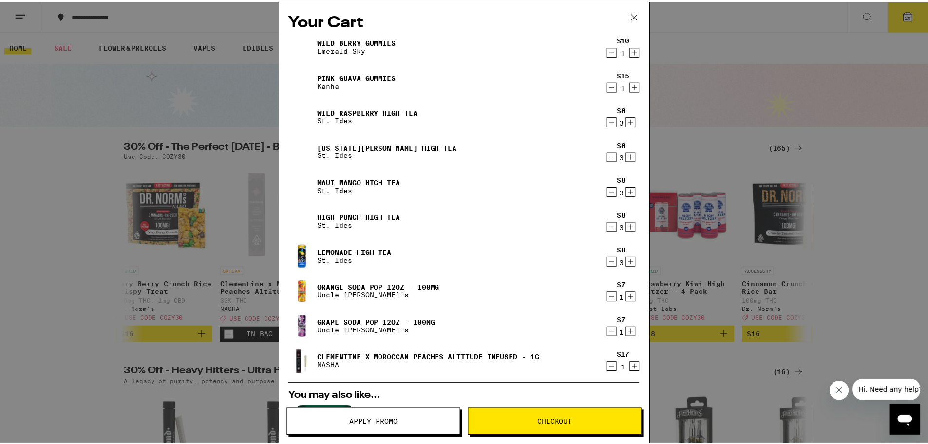
scroll to position [301, 0]
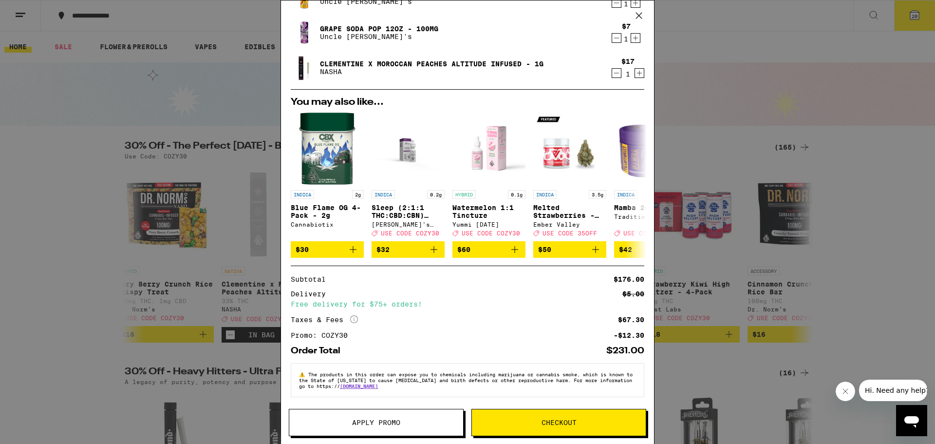
click at [552, 417] on button "Checkout" at bounding box center [558, 422] width 175 height 27
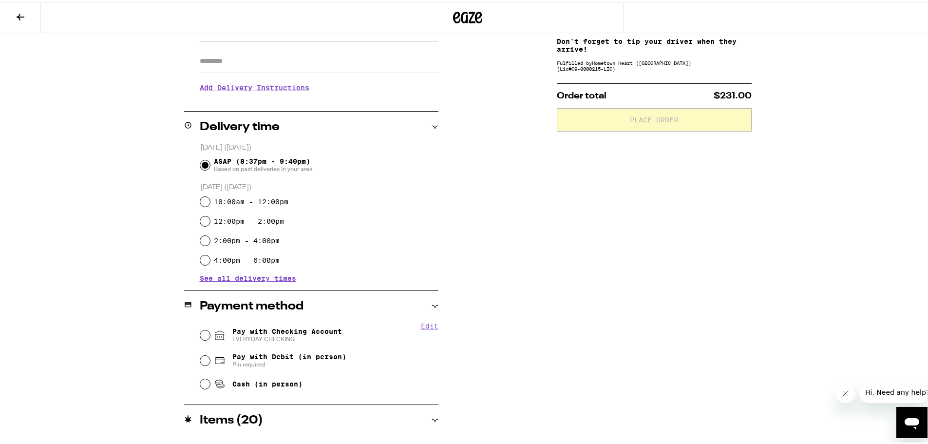
scroll to position [163, 0]
click at [200, 335] on input "Pay with Checking Account EVERYDAY CHECKING" at bounding box center [205, 332] width 10 height 10
radio input "true"
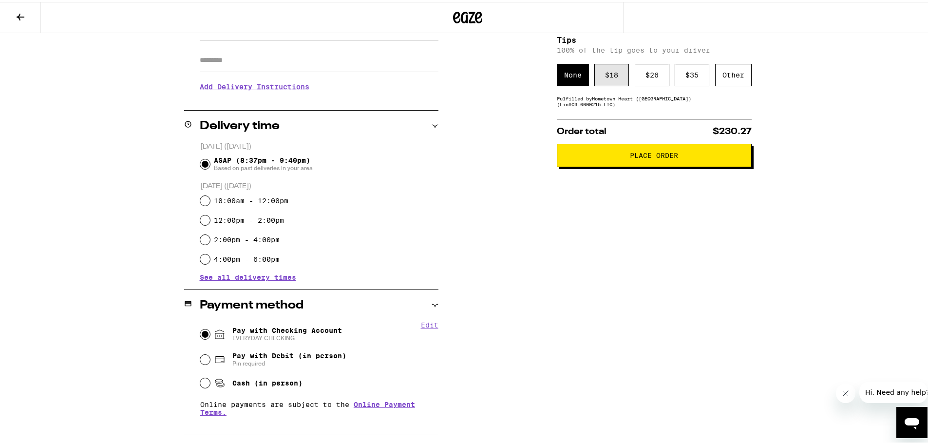
click at [602, 78] on div "$ 18" at bounding box center [611, 73] width 35 height 22
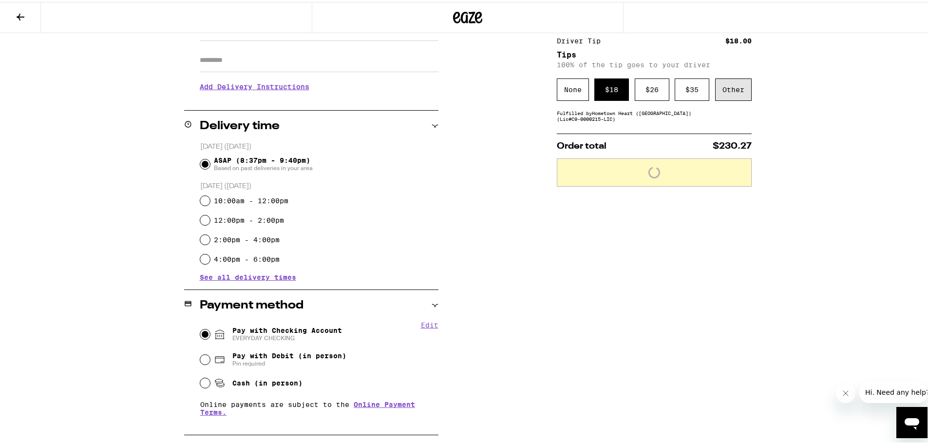
click at [726, 89] on div "Other" at bounding box center [733, 87] width 37 height 22
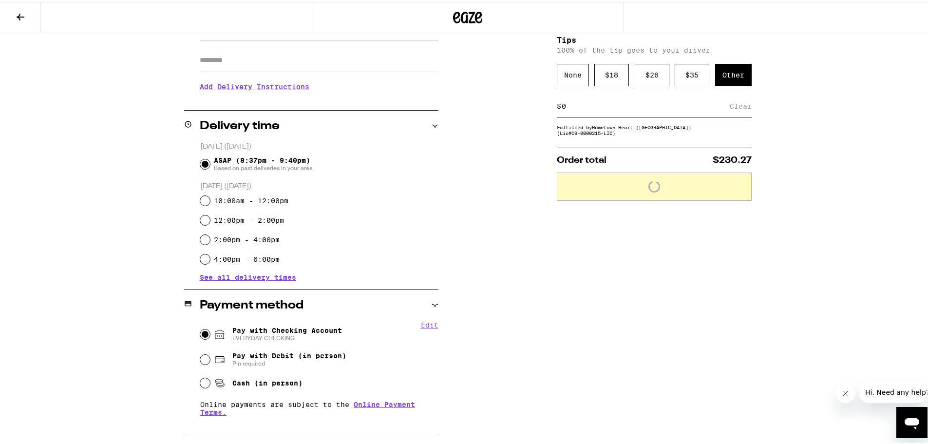
click at [643, 102] on input at bounding box center [645, 104] width 168 height 9
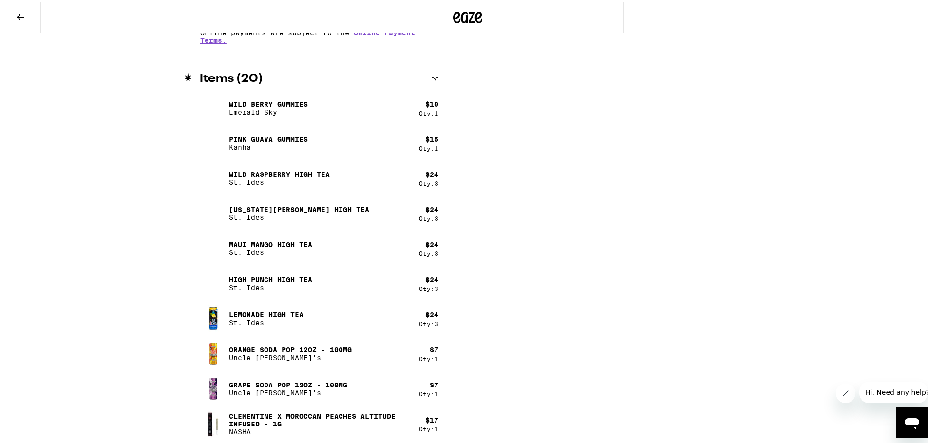
scroll to position [0, 0]
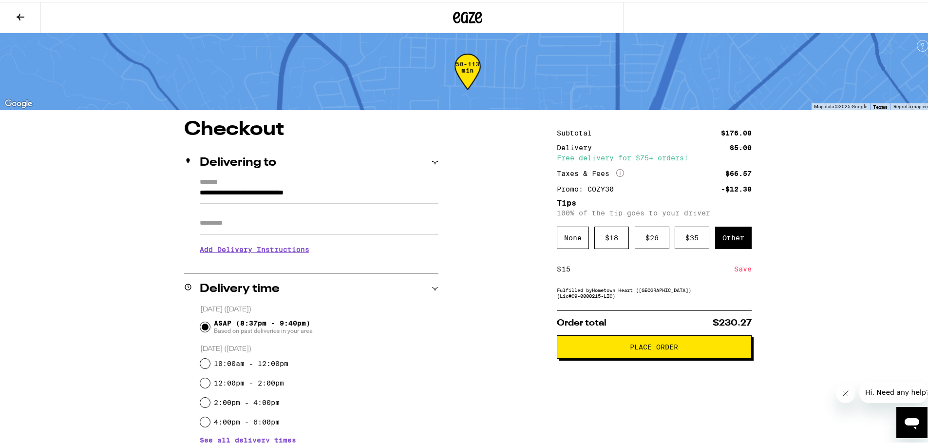
type input "15"
click at [646, 345] on span "Place Order" at bounding box center [654, 344] width 48 height 7
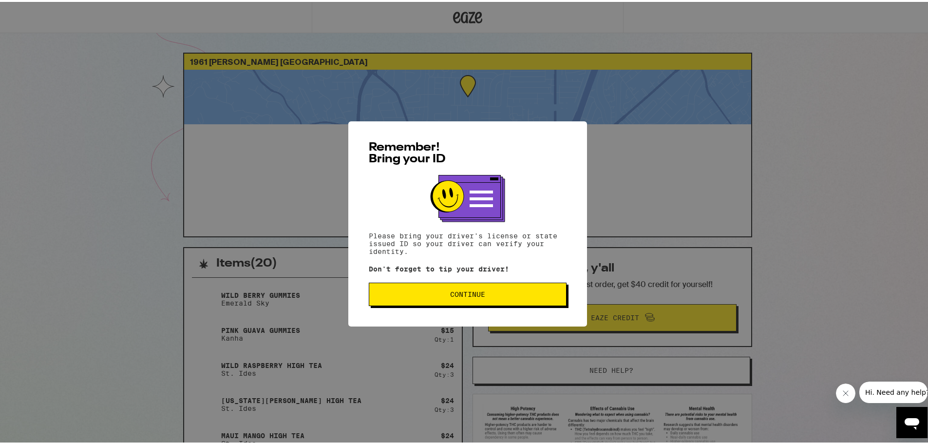
click at [476, 300] on button "Continue" at bounding box center [468, 291] width 198 height 23
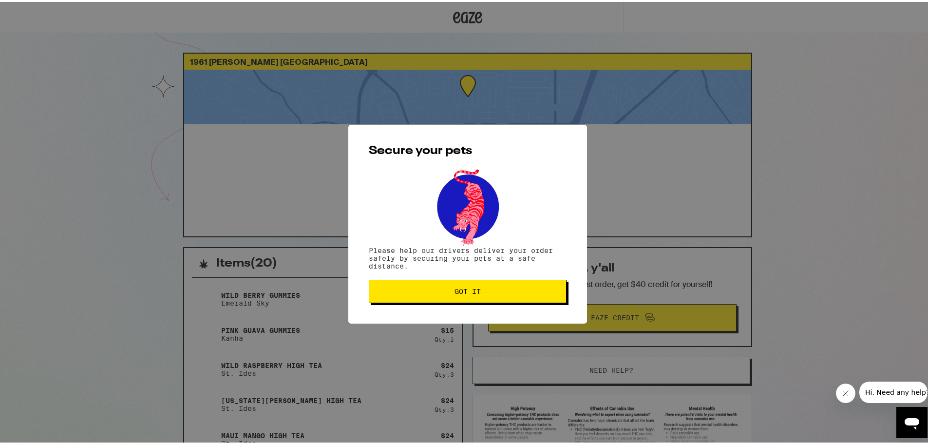
click at [462, 292] on span "Got it" at bounding box center [467, 289] width 26 height 7
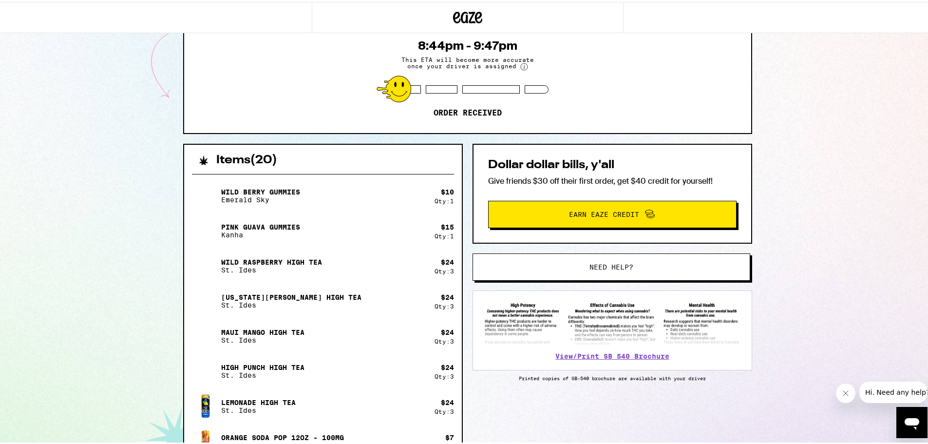
scroll to position [104, 0]
